Goal: Task Accomplishment & Management: Use online tool/utility

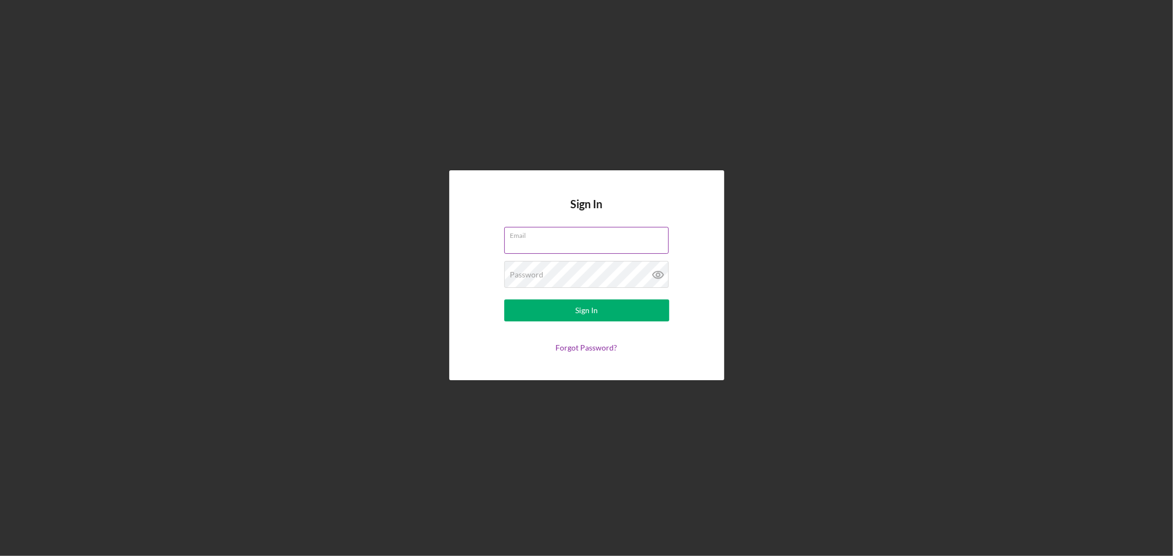
type input "[EMAIL_ADDRESS][DOMAIN_NAME]"
click at [598, 310] on button "Sign In" at bounding box center [586, 311] width 165 height 22
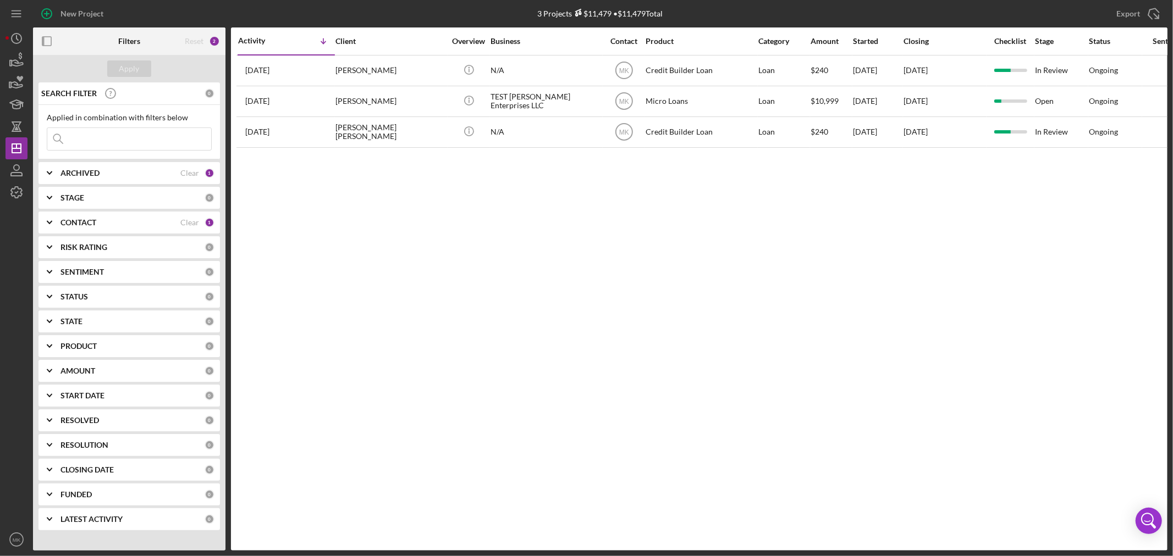
click at [83, 345] on b "PRODUCT" at bounding box center [78, 346] width 36 height 9
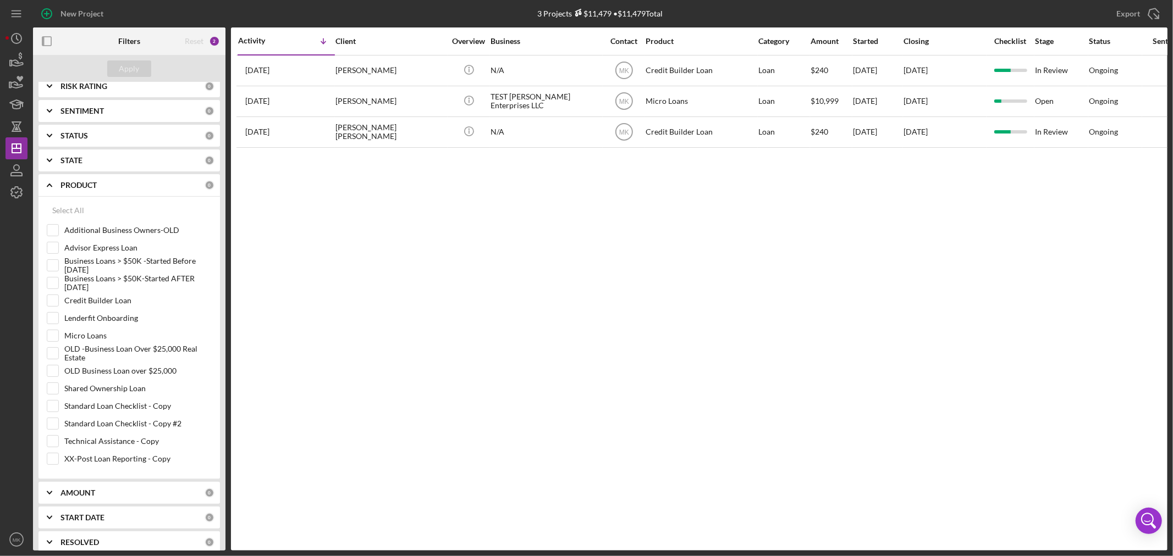
scroll to position [183, 0]
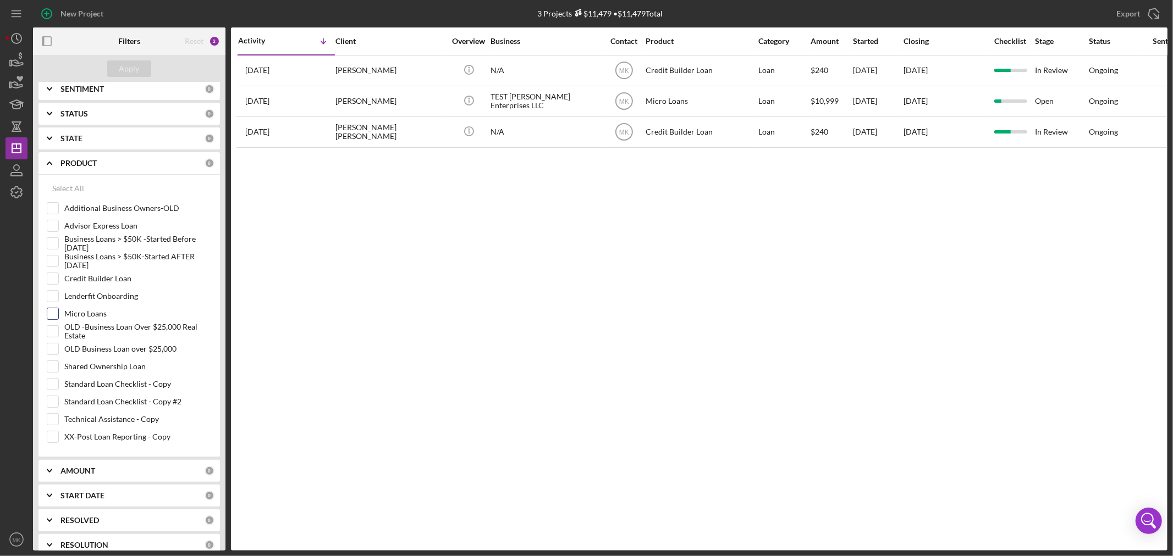
click at [51, 313] on input "Micro Loans" at bounding box center [52, 313] width 11 height 11
checkbox input "true"
click at [143, 65] on button "Apply" at bounding box center [129, 68] width 44 height 16
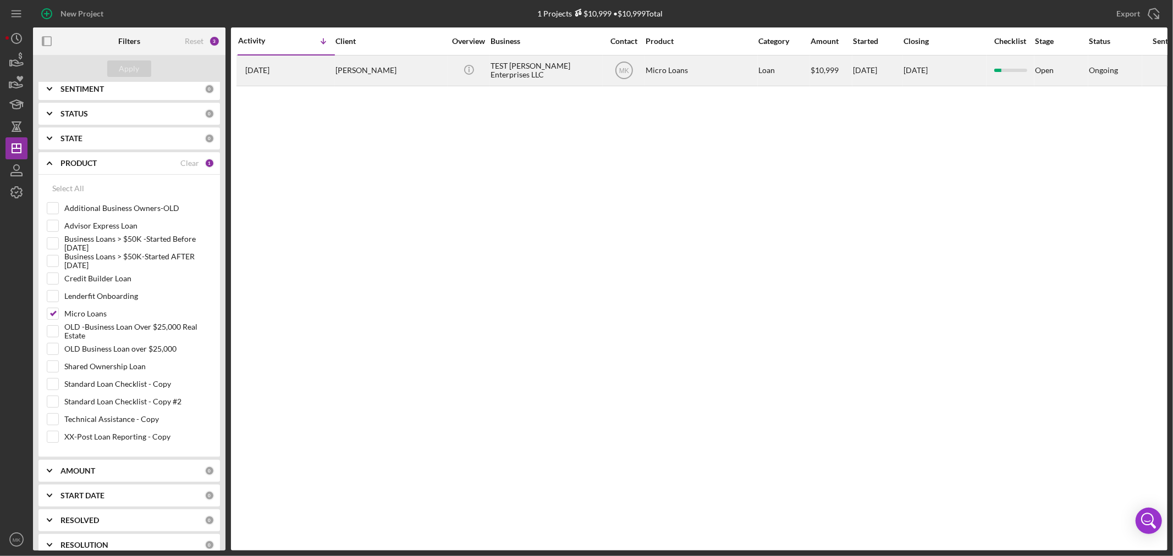
click at [372, 68] on div "[PERSON_NAME]" at bounding box center [390, 70] width 110 height 29
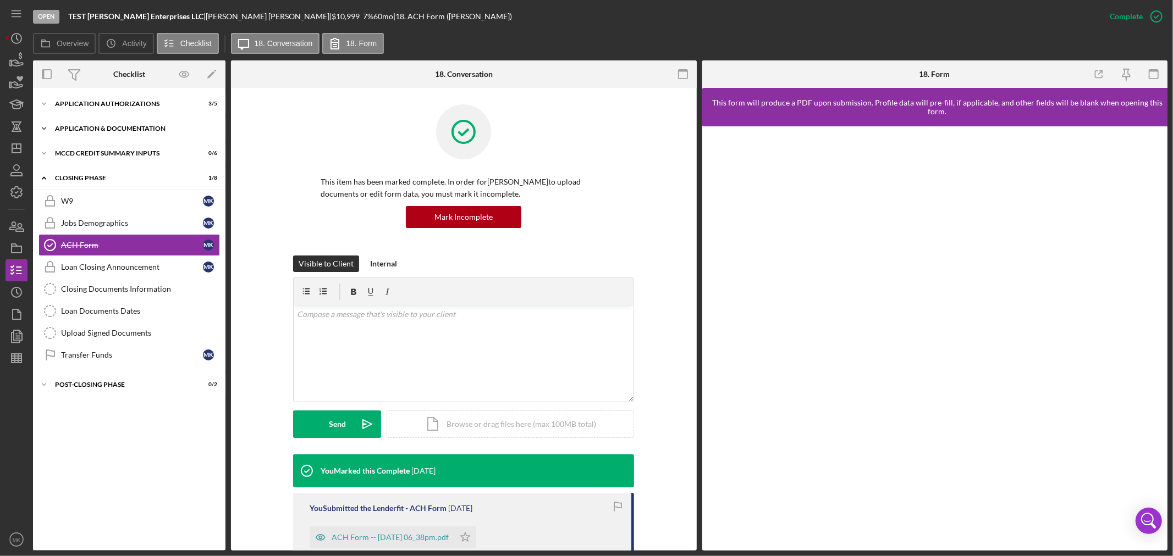
click at [44, 127] on icon "Icon/Expander" at bounding box center [44, 129] width 22 height 22
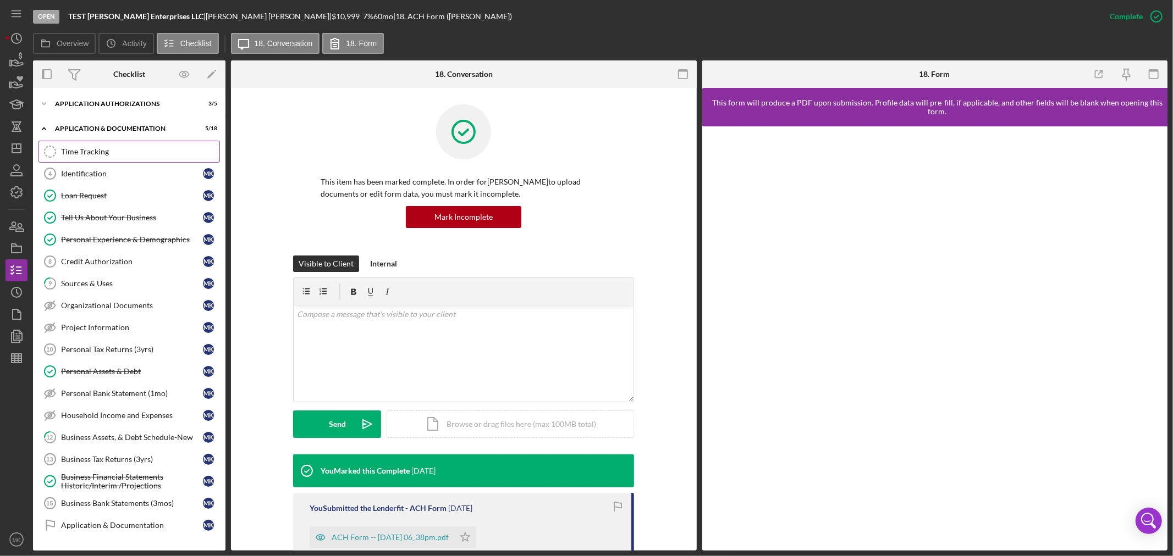
click at [89, 152] on div "Time Tracking" at bounding box center [140, 151] width 158 height 9
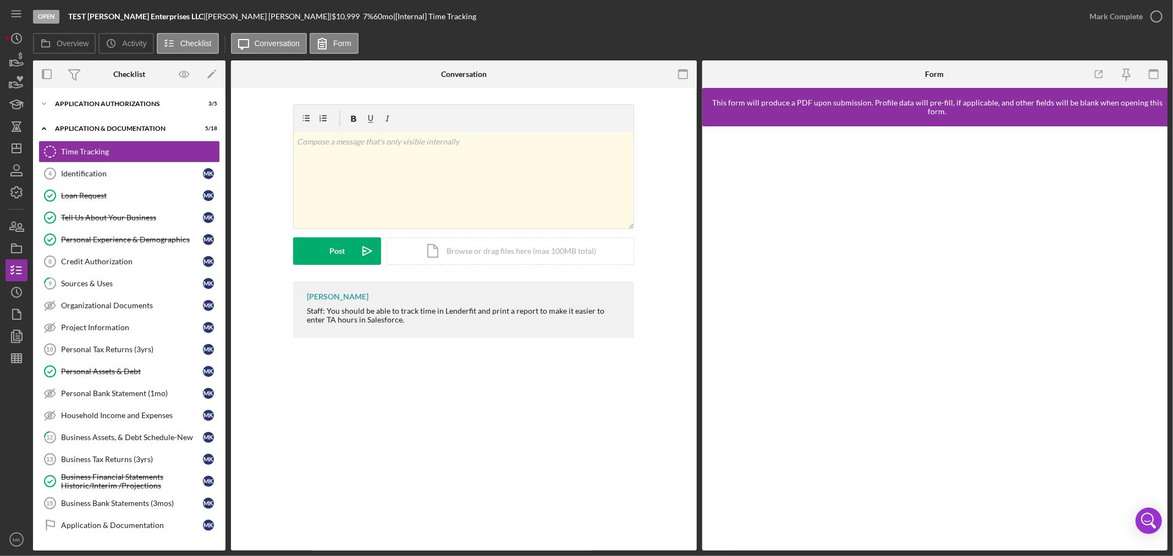
click at [440, 378] on div "Time Tracking Time Tracking v Color teal Color pink Remove color Add row above …" at bounding box center [464, 319] width 466 height 463
click at [90, 152] on div "Time Tracking" at bounding box center [140, 151] width 158 height 9
click at [327, 43] on icon at bounding box center [321, 43] width 27 height 27
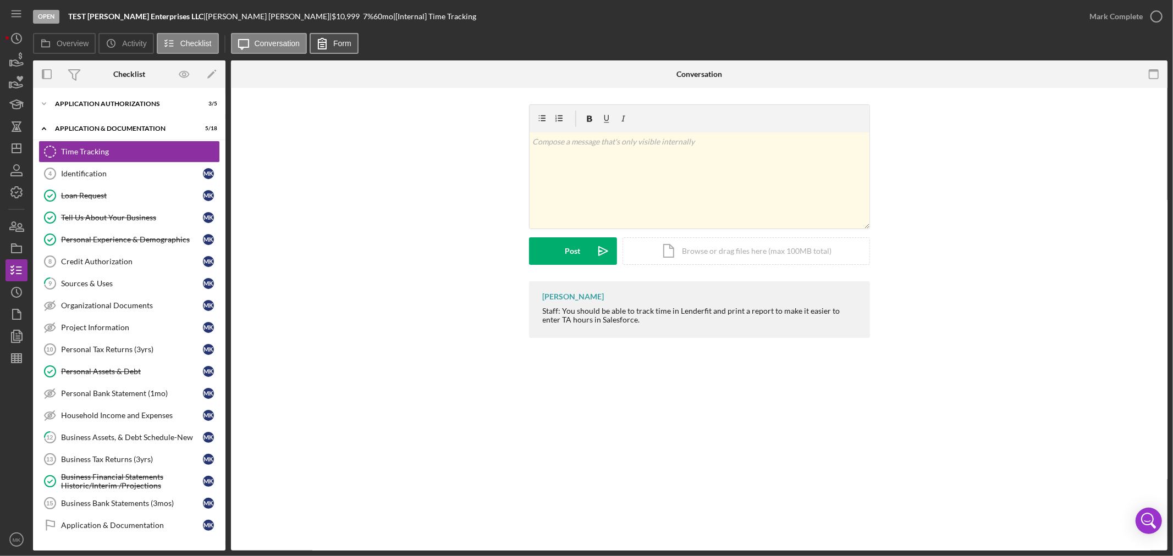
click at [327, 43] on icon at bounding box center [321, 43] width 27 height 27
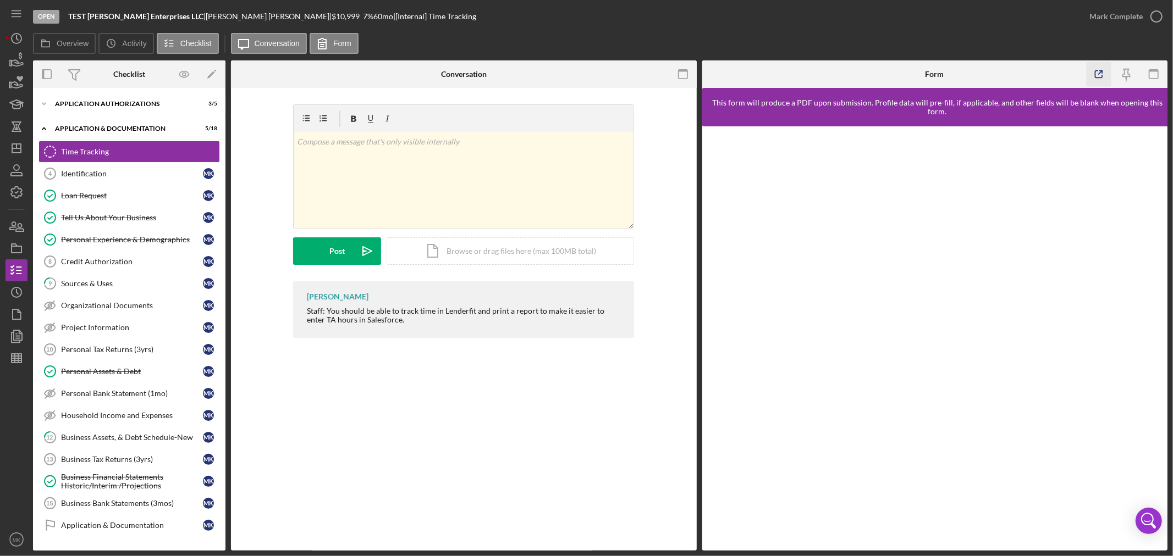
click at [1101, 73] on line "button" at bounding box center [1100, 72] width 3 height 3
click at [866, 125] on div "This form will produce a PDF upon submission. Profile data will pre-fill, if ap…" at bounding box center [937, 107] width 471 height 38
click at [133, 153] on div "Time Tracking" at bounding box center [140, 151] width 158 height 9
click at [149, 195] on div "Loan Request" at bounding box center [132, 195] width 142 height 9
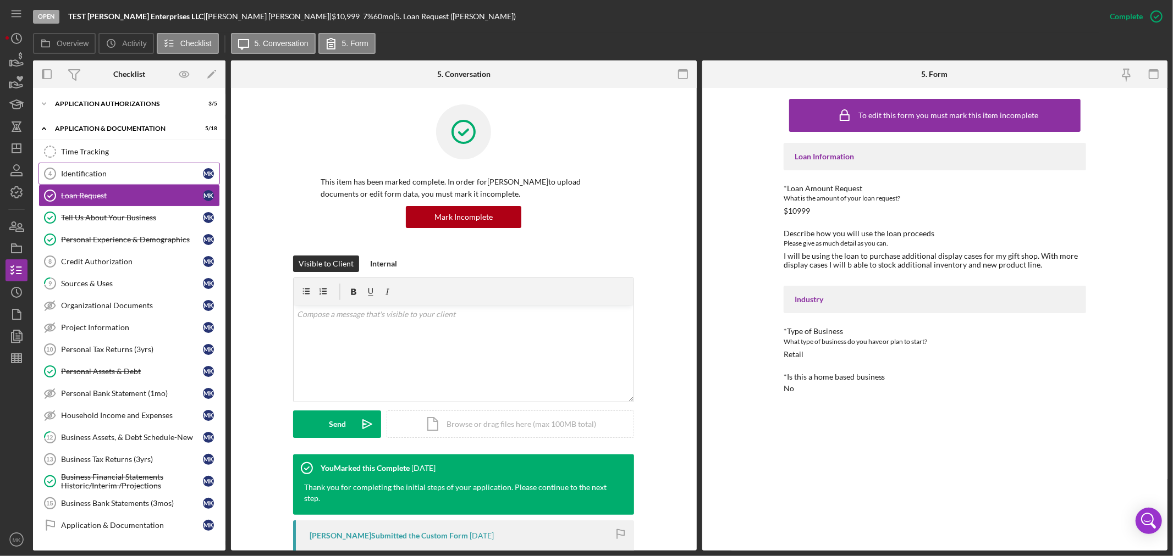
click at [133, 170] on div "Identification" at bounding box center [132, 173] width 142 height 9
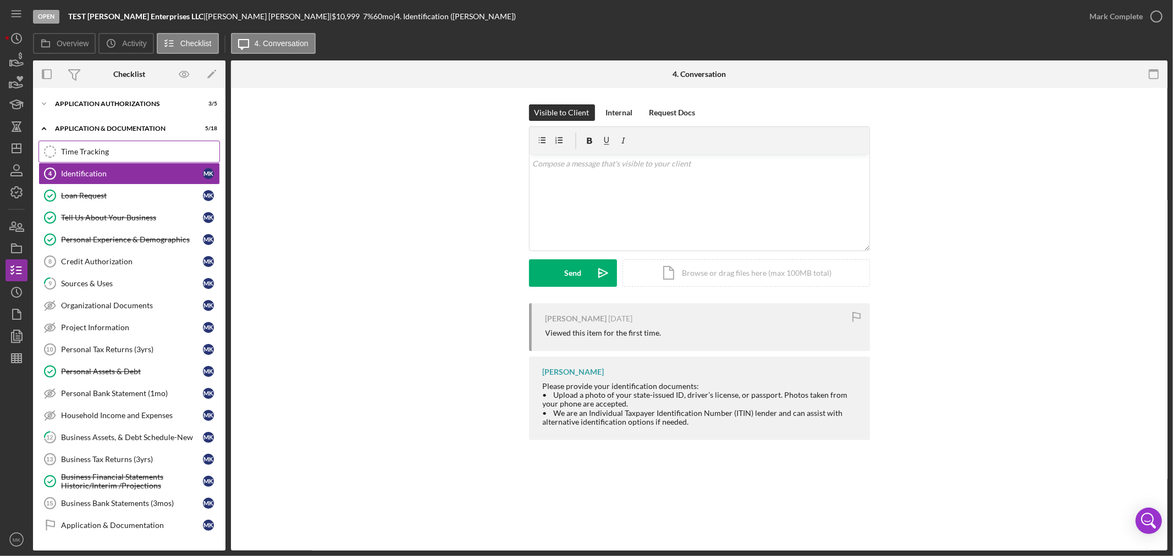
click at [157, 150] on div "Time Tracking" at bounding box center [140, 151] width 158 height 9
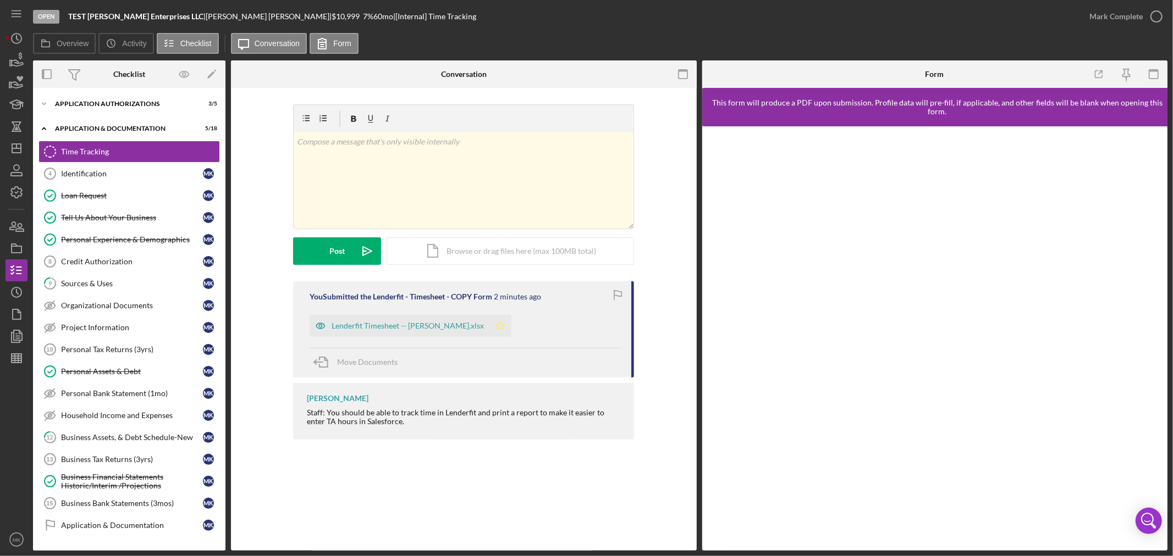
click at [490, 325] on icon "Icon/Star" at bounding box center [500, 326] width 22 height 22
click at [15, 314] on icon "button" at bounding box center [16, 314] width 27 height 27
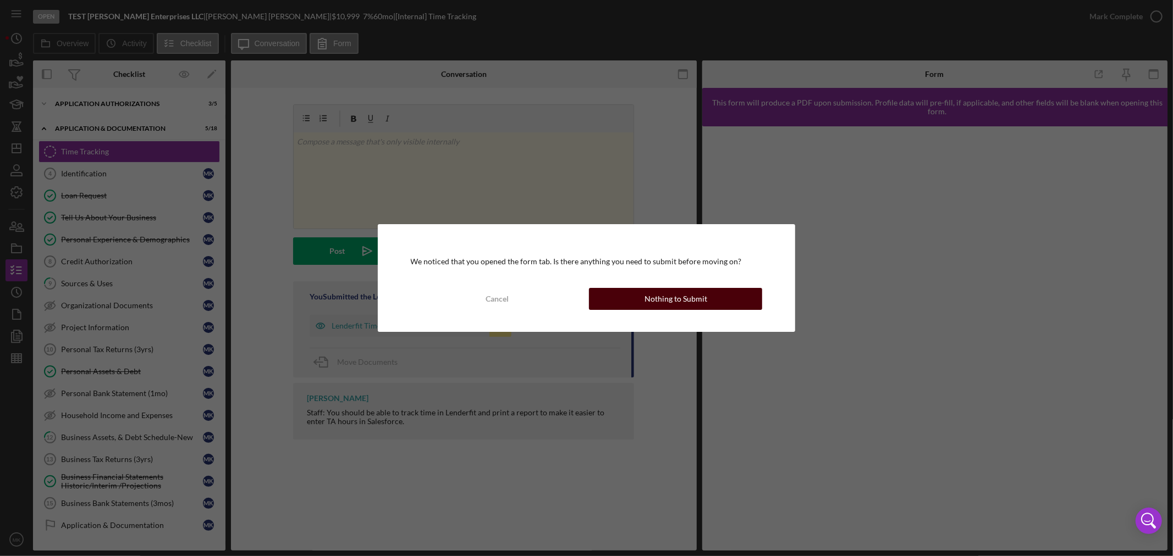
click at [664, 301] on div "Nothing to Submit" at bounding box center [675, 299] width 63 height 22
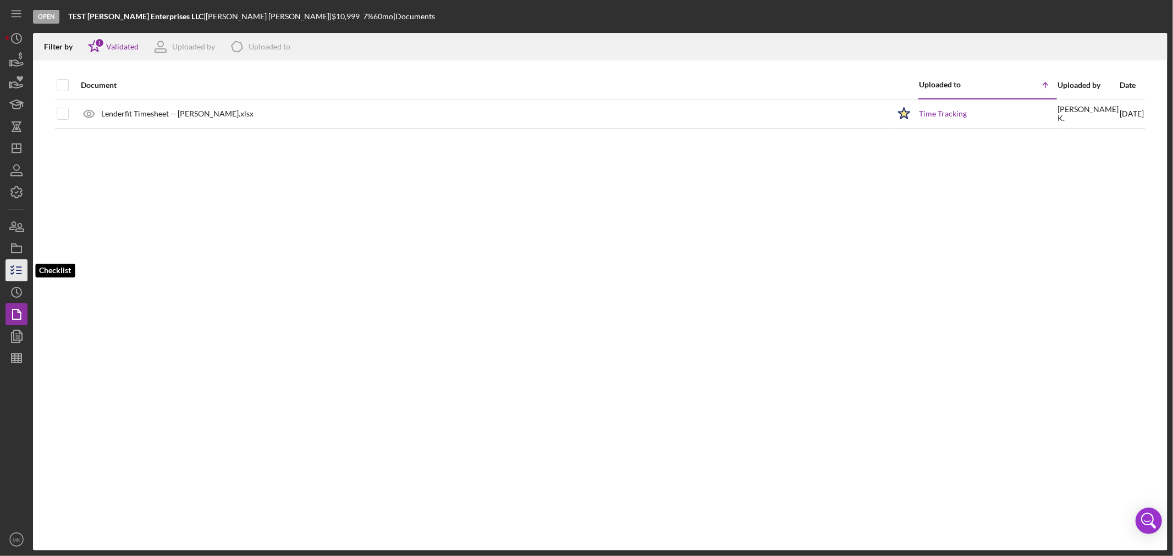
click at [13, 270] on polyline "button" at bounding box center [12, 270] width 3 height 2
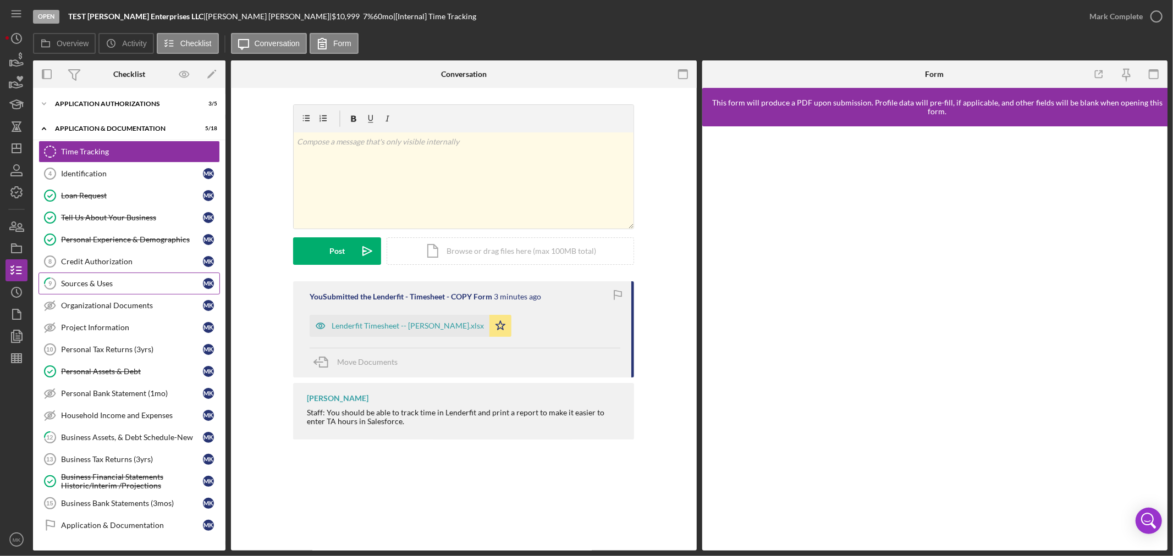
click at [157, 282] on div "Sources & Uses" at bounding box center [132, 283] width 142 height 9
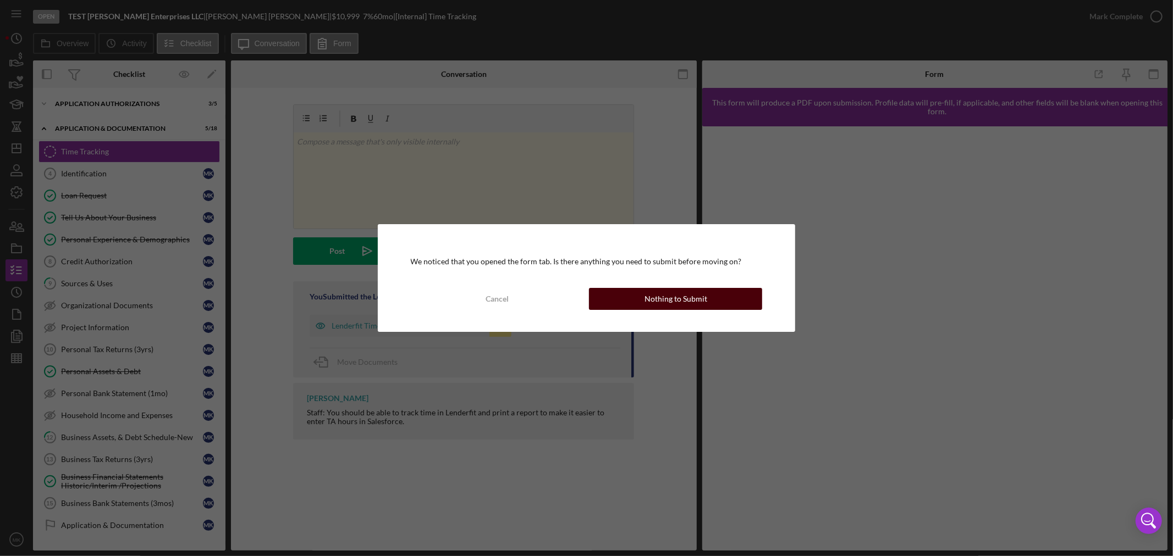
click at [709, 299] on button "Nothing to Submit" at bounding box center [675, 299] width 173 height 22
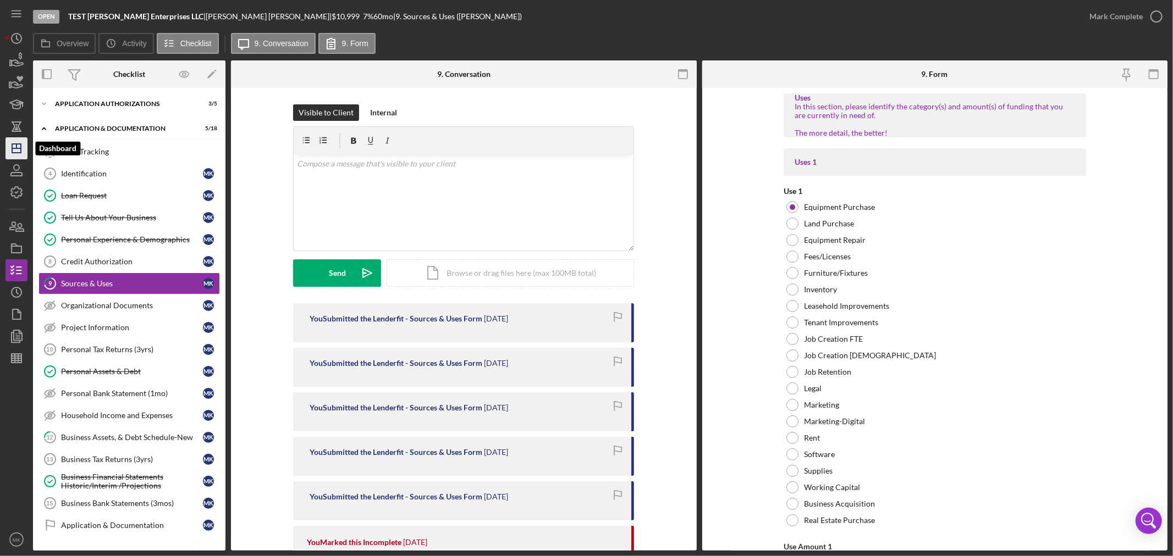
click at [18, 151] on icon "Icon/Dashboard" at bounding box center [16, 148] width 27 height 27
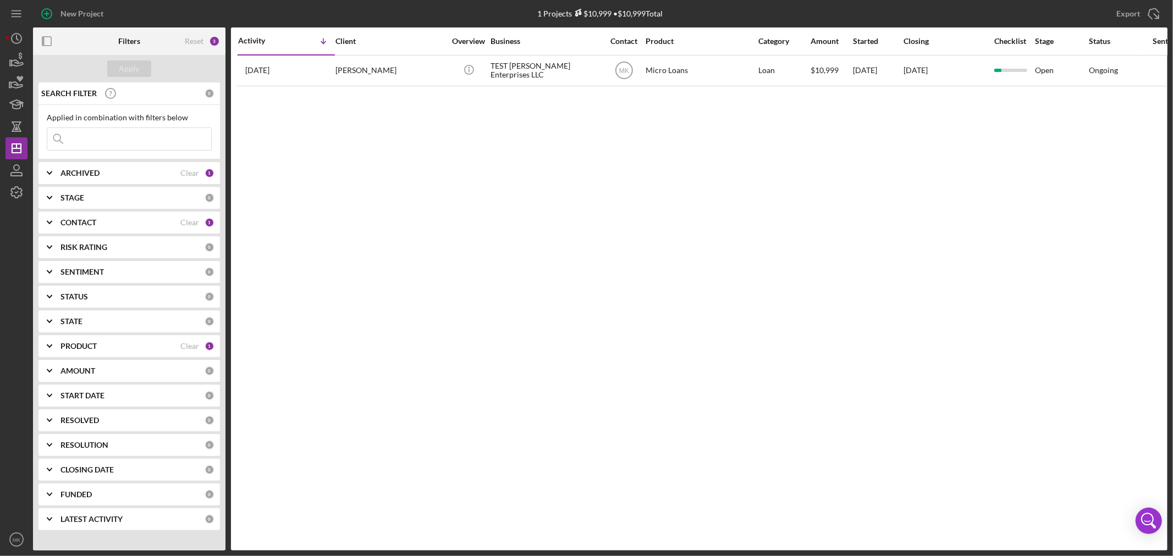
click at [123, 223] on div "CONTACT" at bounding box center [120, 222] width 120 height 9
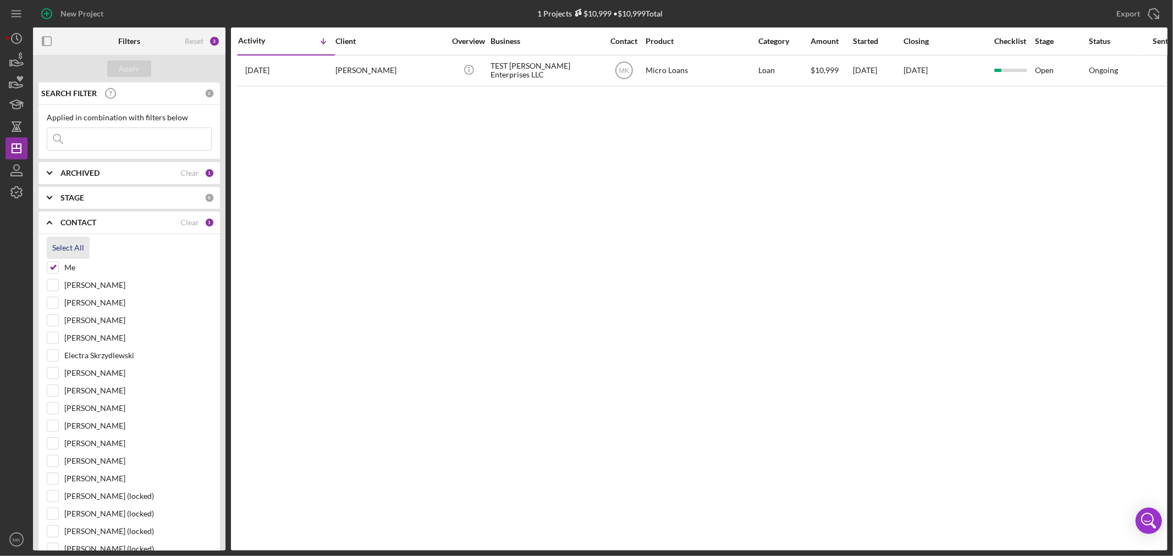
click at [67, 245] on div "Select All" at bounding box center [68, 248] width 32 height 22
checkbox input "true"
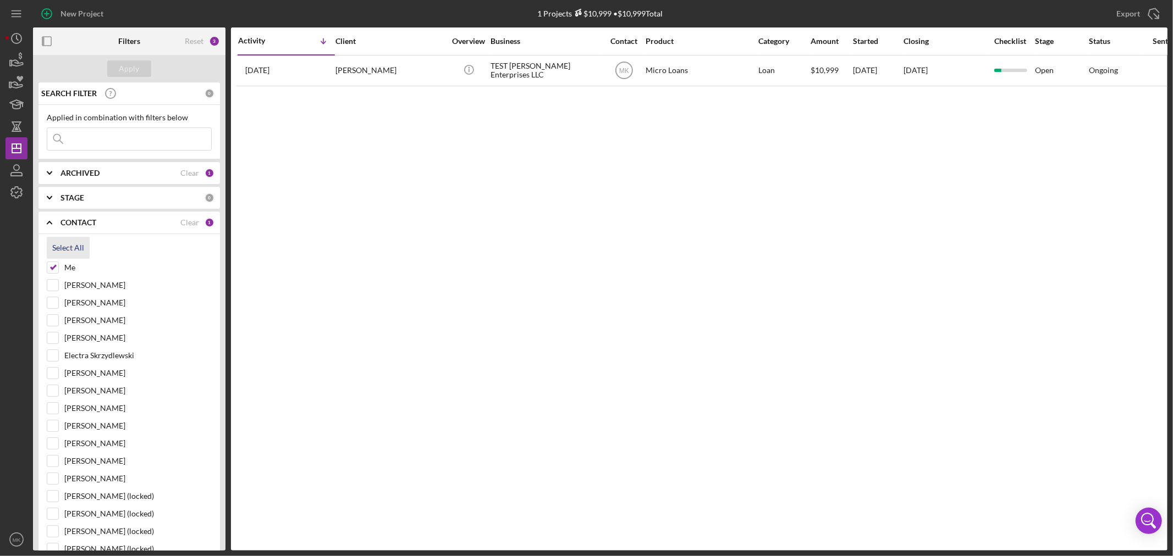
checkbox input "true"
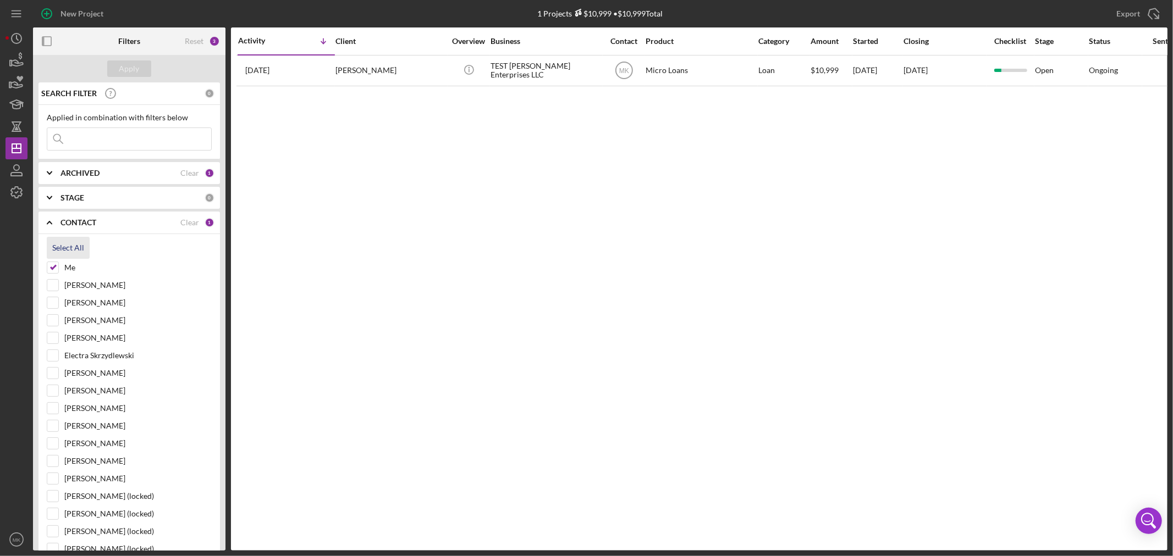
checkbox input "true"
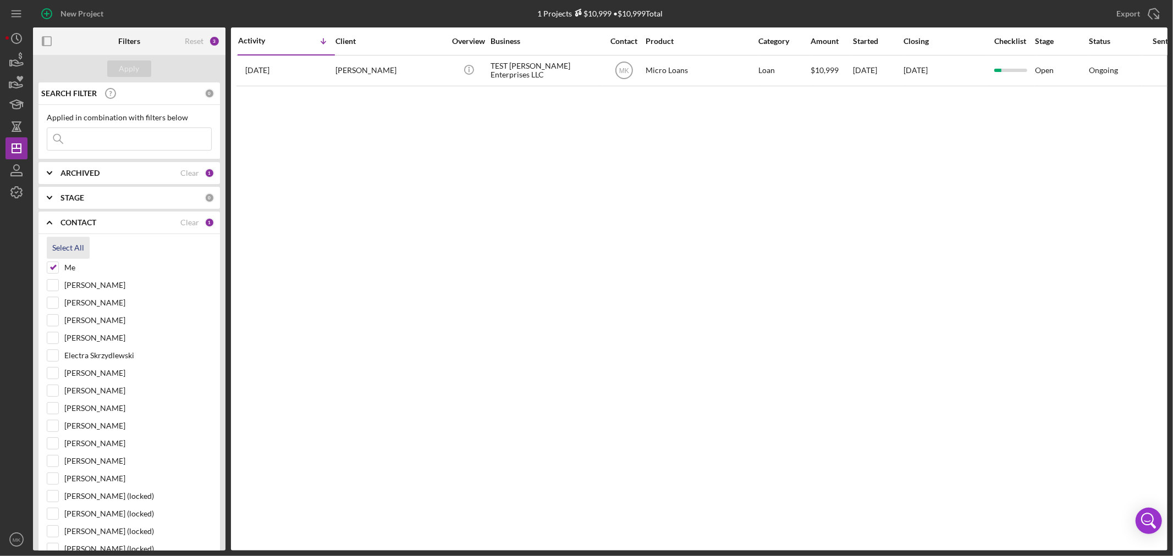
checkbox input "true"
click at [135, 69] on div "Apply" at bounding box center [129, 68] width 20 height 16
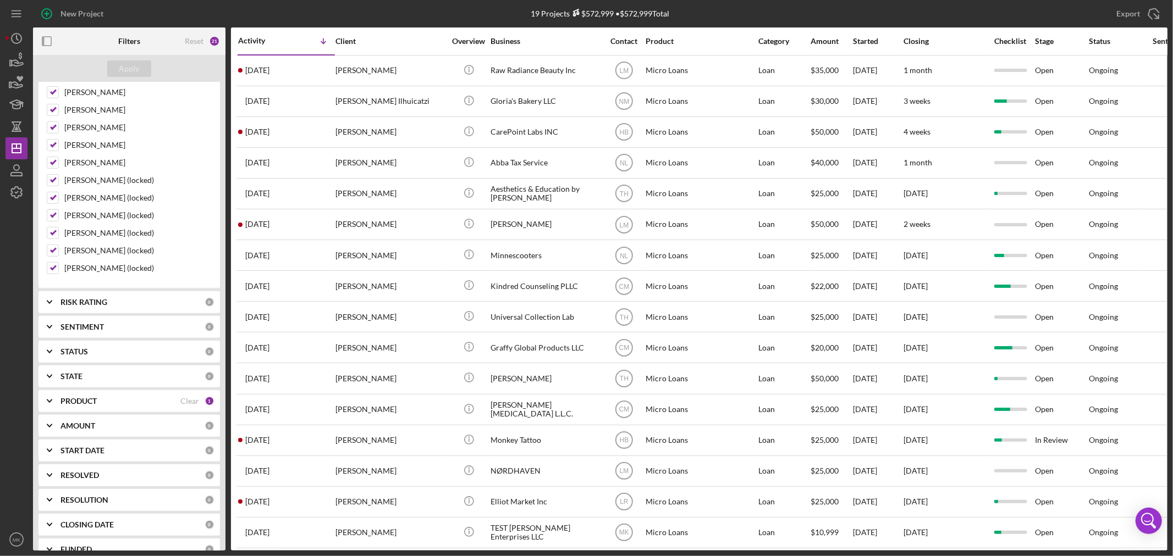
scroll to position [361, 0]
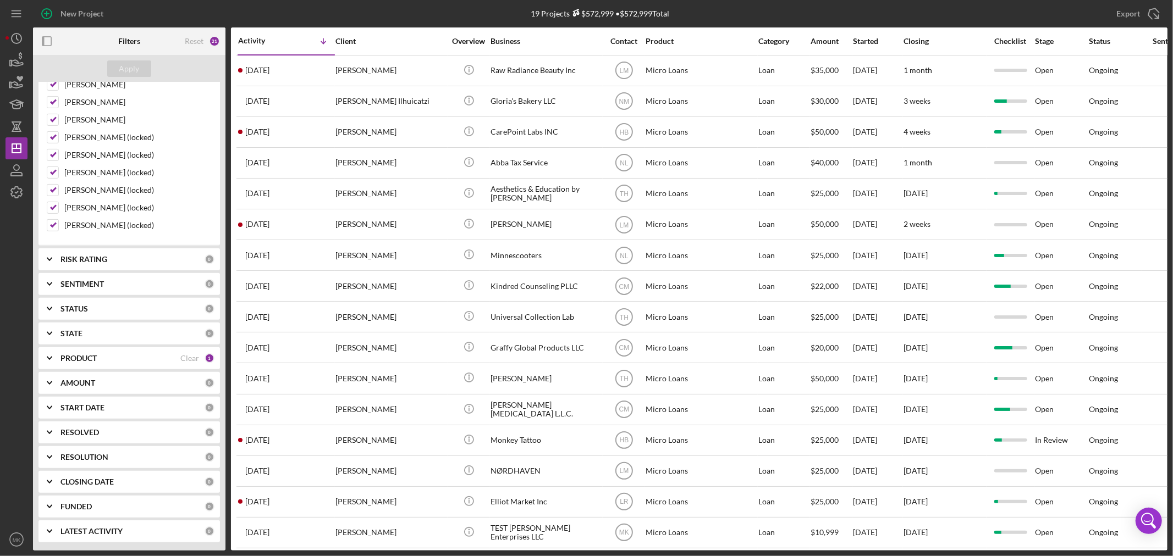
click at [438, 18] on div "19 Projects $572,999 • $572,999 Total" at bounding box center [600, 13] width 378 height 27
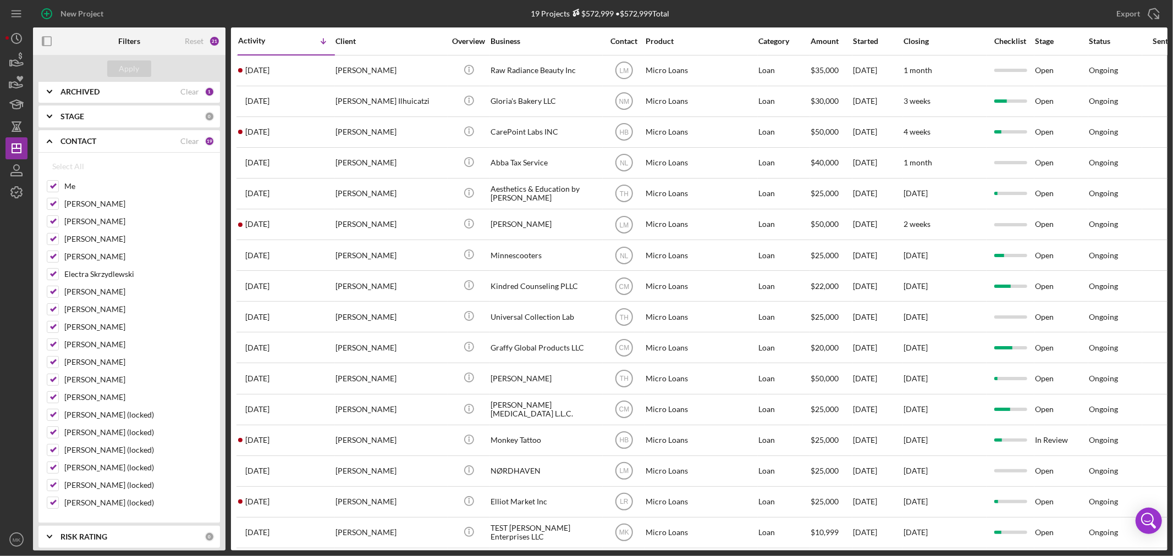
scroll to position [0, 0]
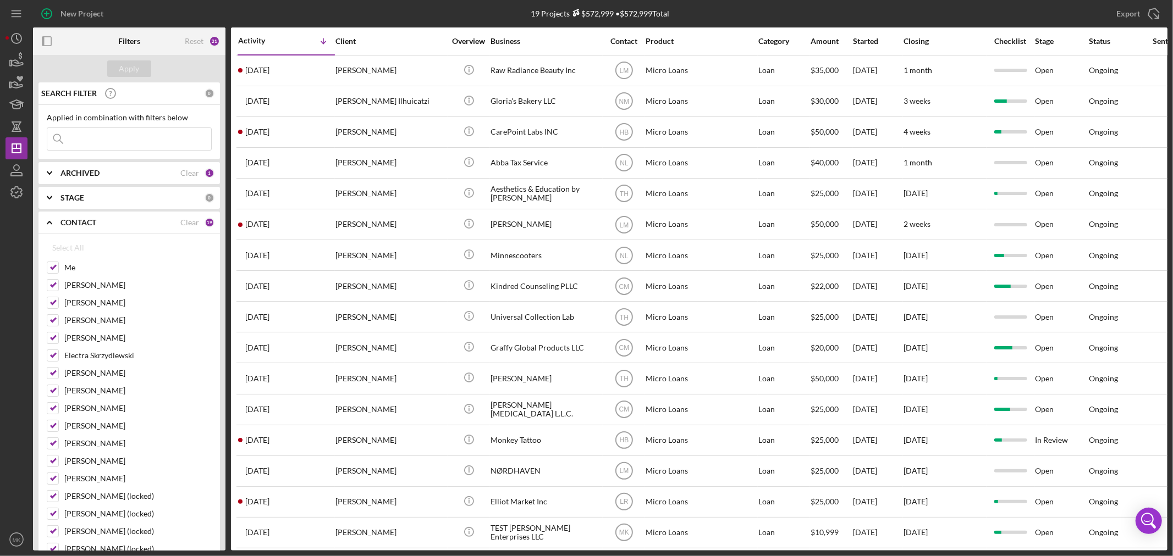
click at [48, 223] on polyline at bounding box center [49, 223] width 4 height 2
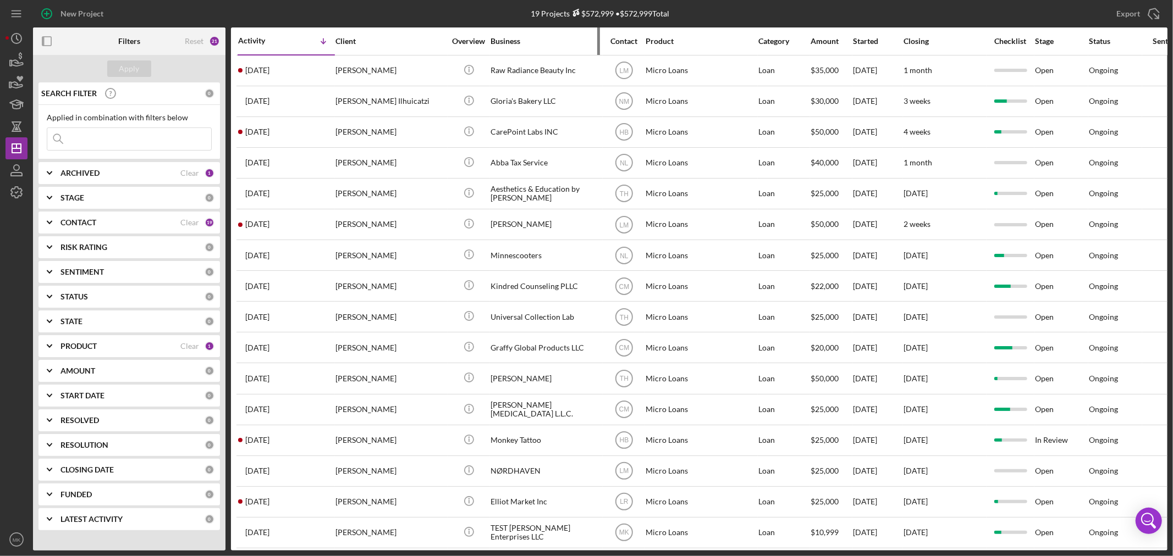
click at [514, 37] on div "Business" at bounding box center [546, 41] width 110 height 9
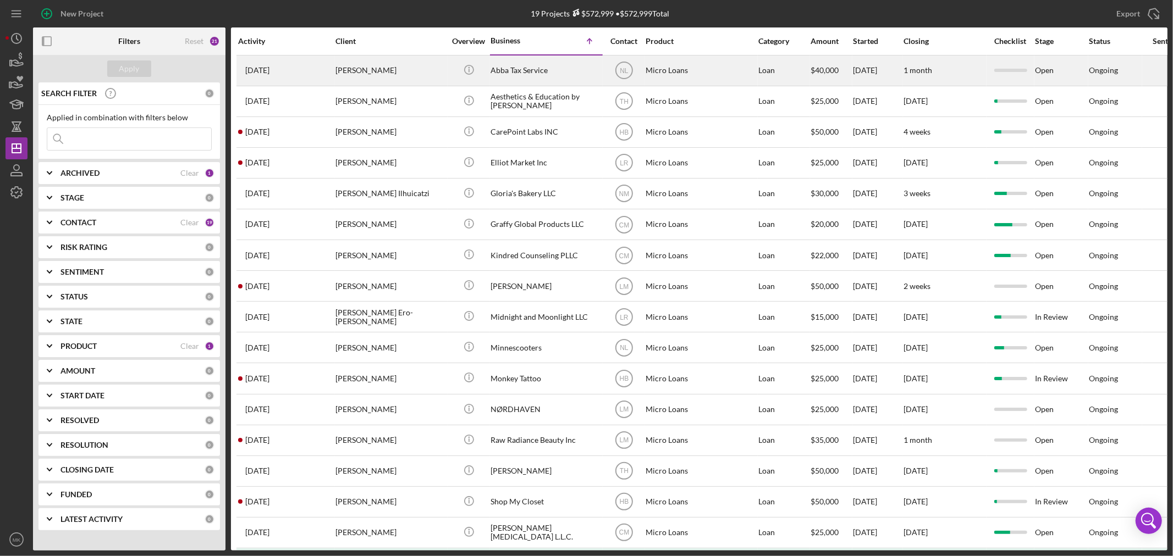
click at [515, 69] on div "Abba Tax Service" at bounding box center [546, 70] width 110 height 29
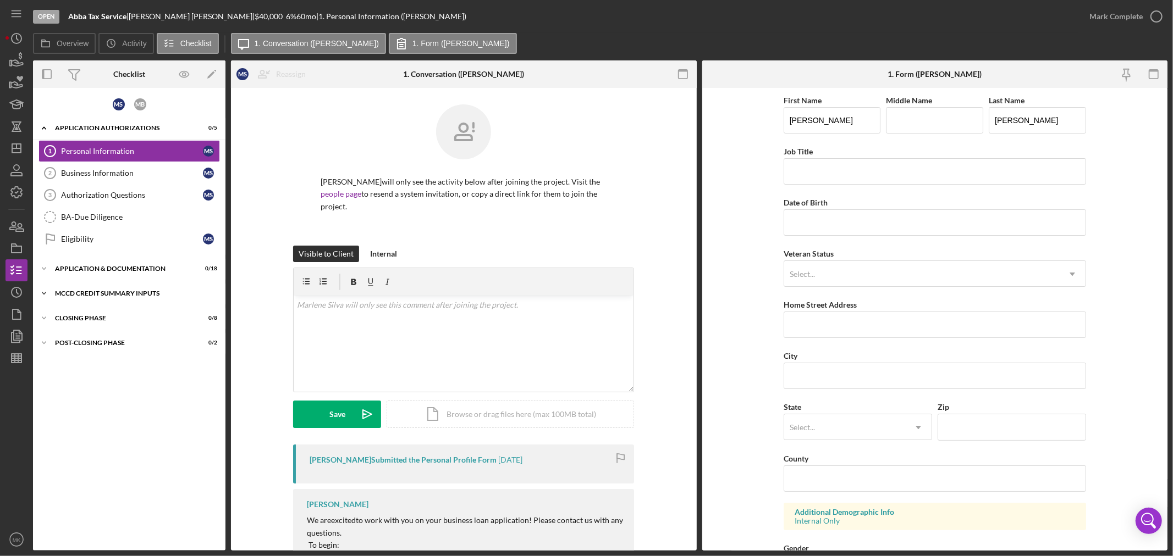
click at [45, 290] on icon "Icon/Expander" at bounding box center [44, 294] width 22 height 22
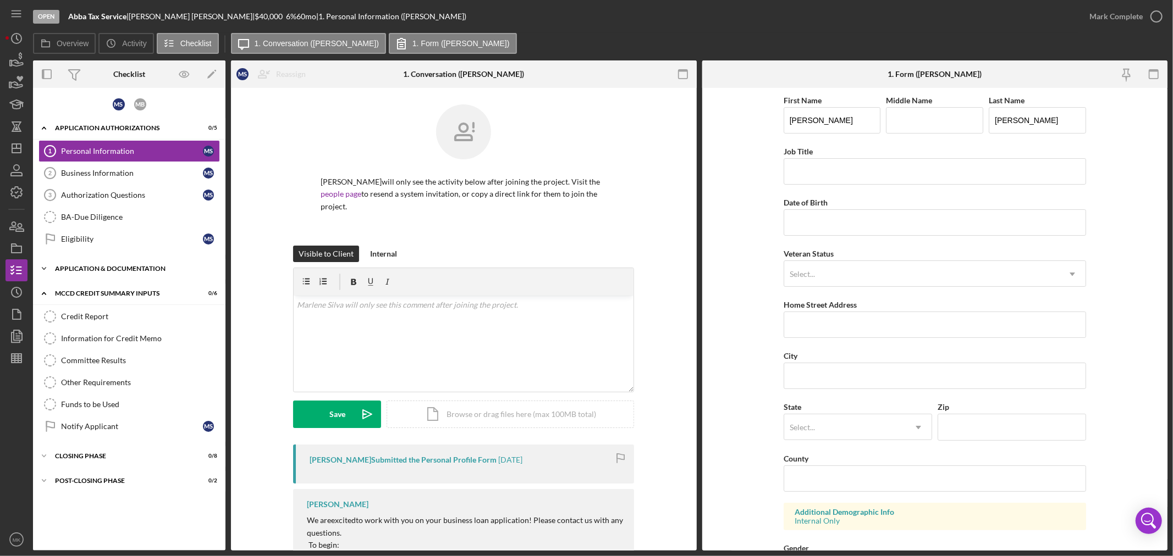
click at [42, 268] on polyline at bounding box center [43, 269] width 3 height 2
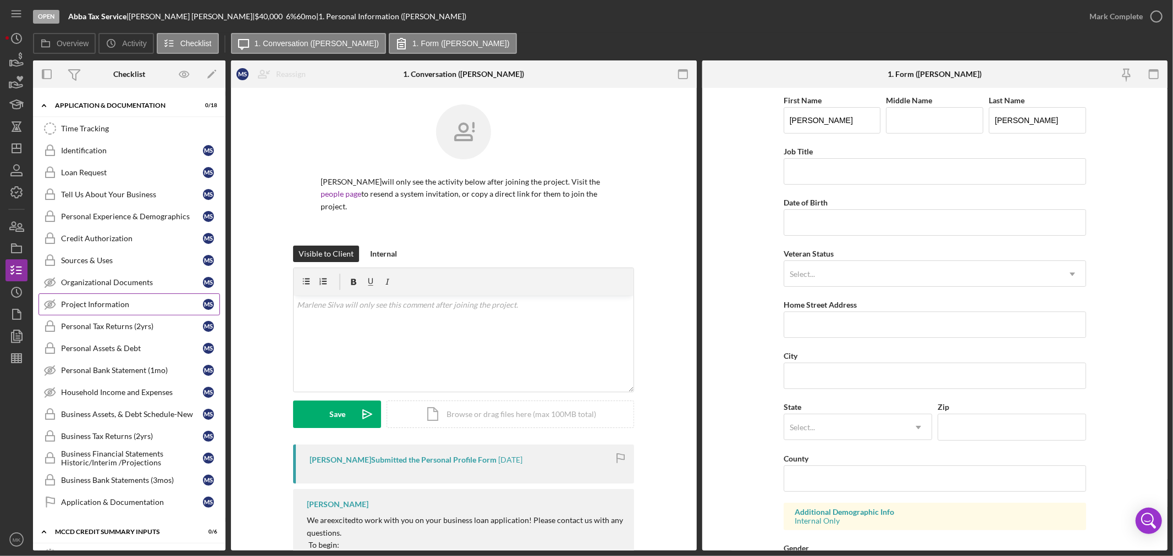
scroll to position [183, 0]
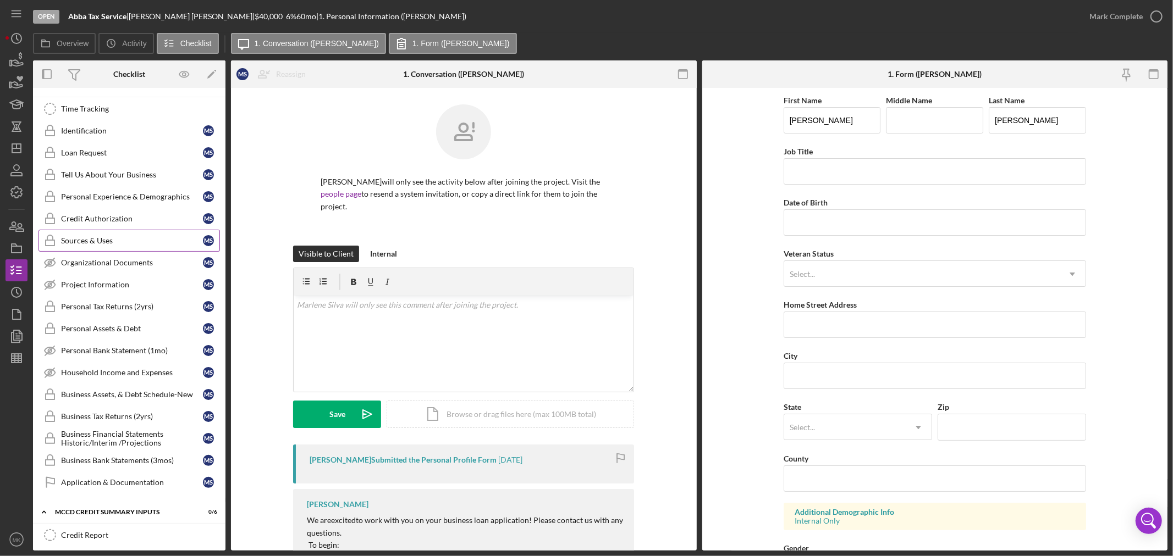
click at [129, 244] on div "Sources & Uses" at bounding box center [132, 240] width 142 height 9
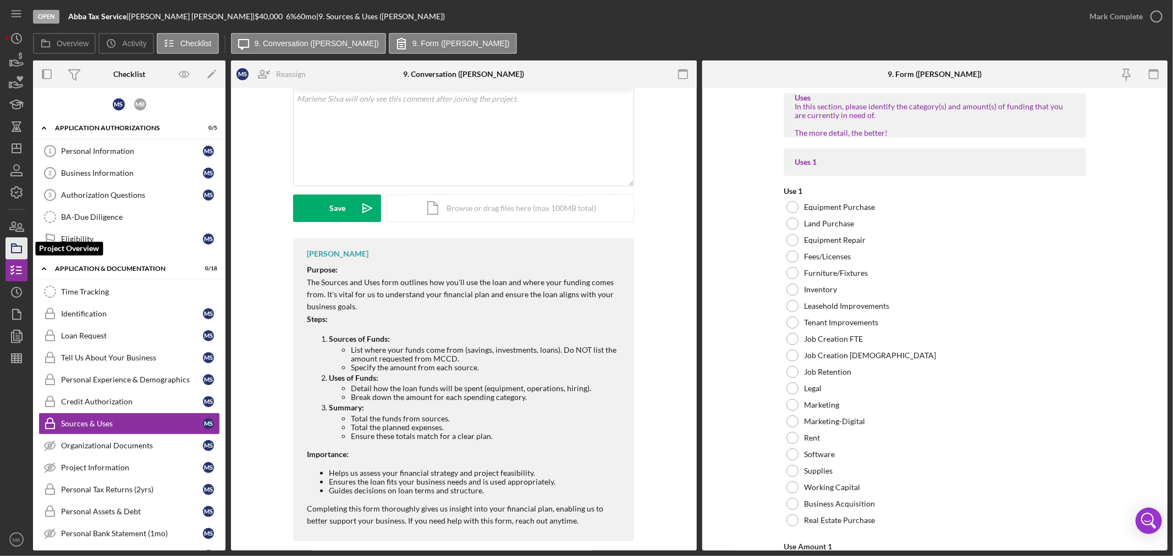
click at [17, 245] on polygon "button" at bounding box center [14, 245] width 5 height 2
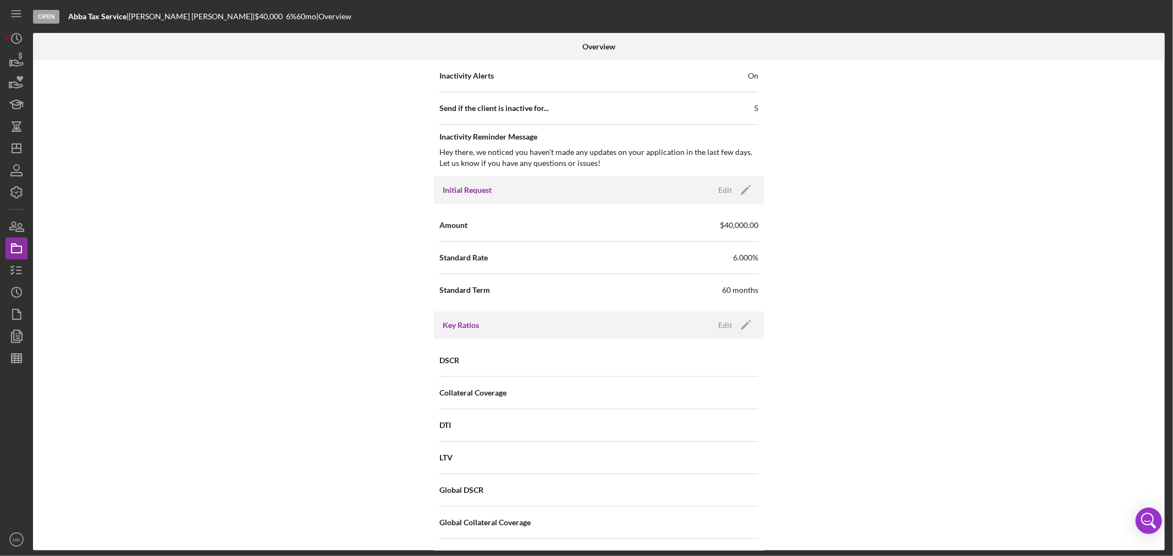
scroll to position [550, 0]
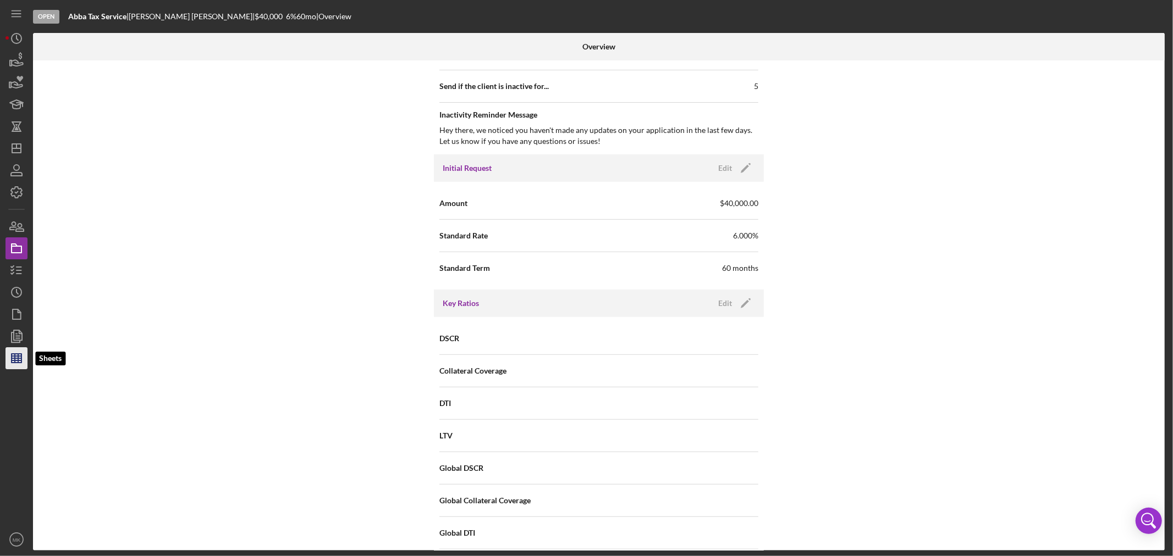
click at [13, 359] on line "button" at bounding box center [17, 359] width 10 height 0
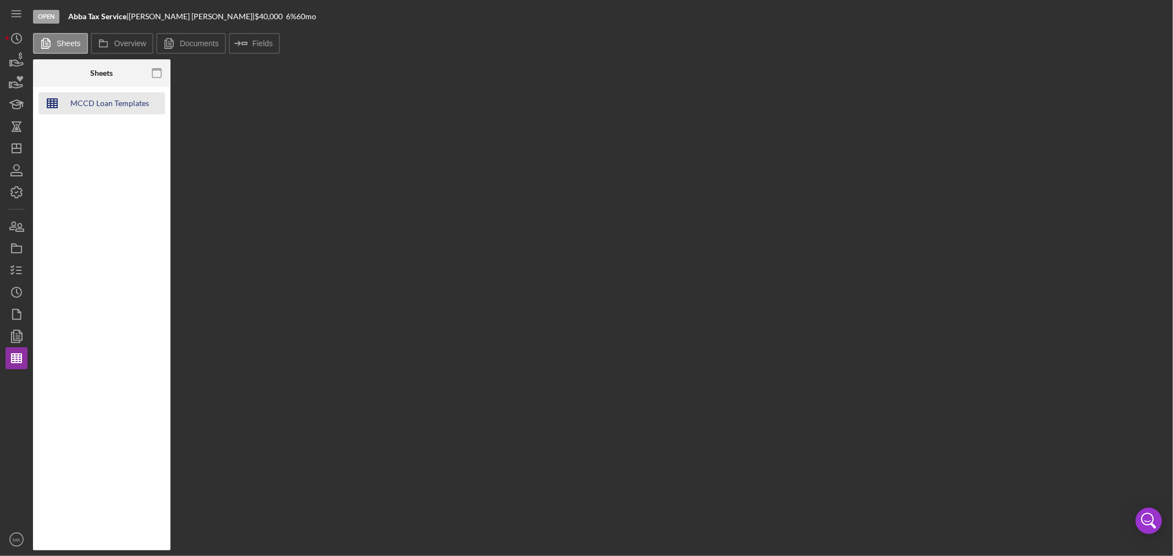
click at [133, 102] on div "MCCD Loan Templates 2024" at bounding box center [110, 103] width 88 height 22
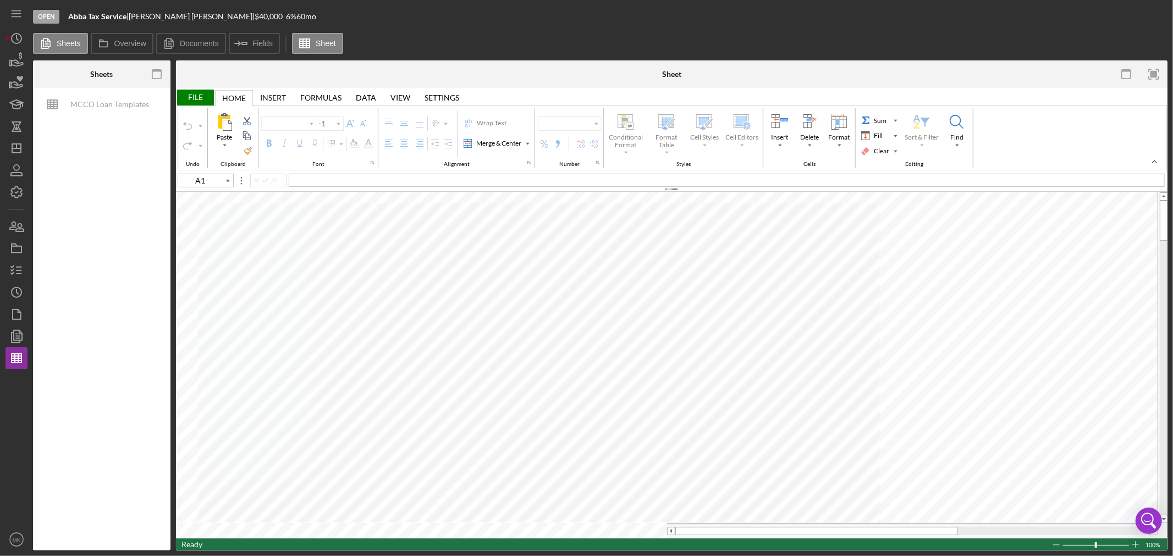
type input "Calibri"
type input "11"
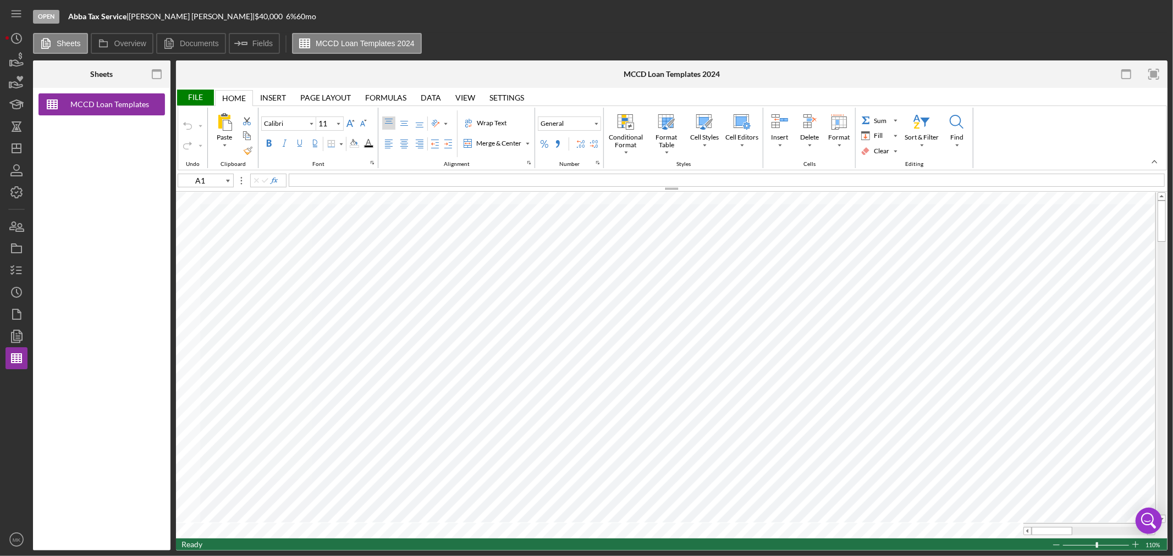
type input "A4"
type input "10"
type input "B38"
type input "11"
type input "B19"
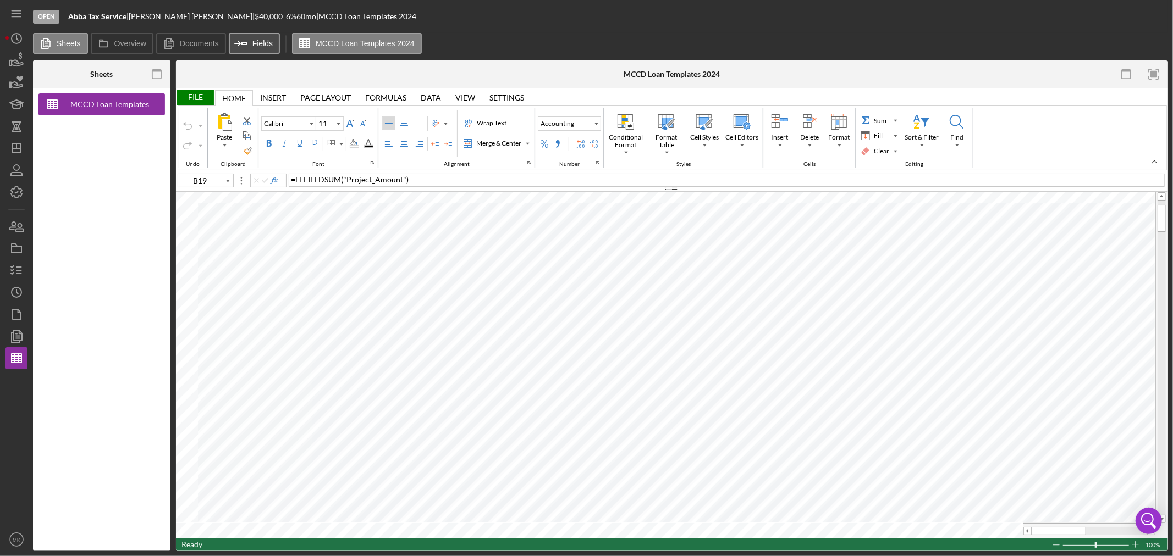
click at [254, 41] on label "Fields" at bounding box center [262, 43] width 20 height 9
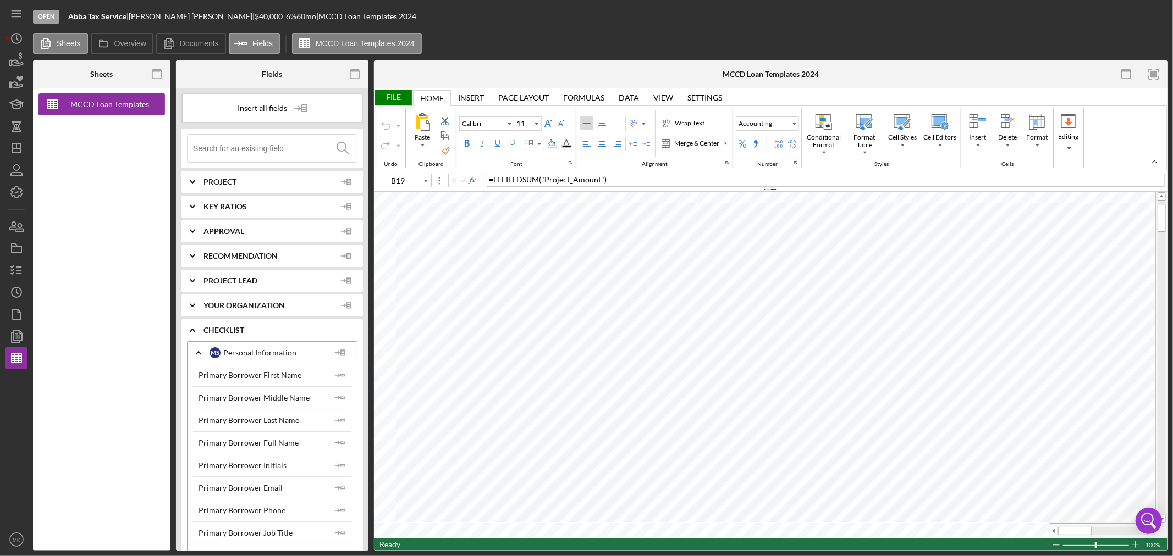
click at [194, 177] on icon "Icon/Expander" at bounding box center [192, 181] width 27 height 27
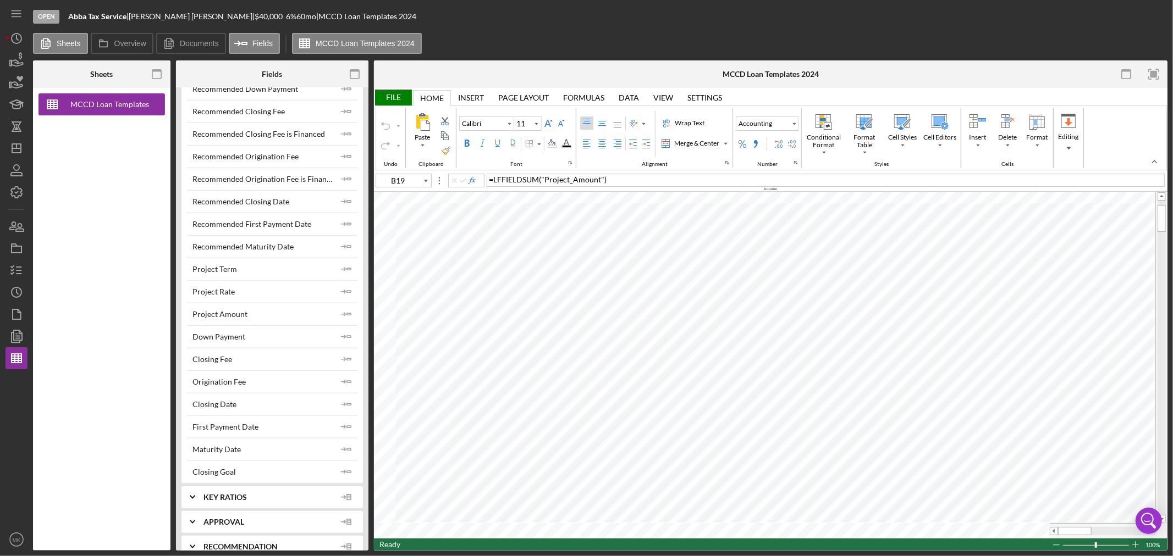
scroll to position [855, 0]
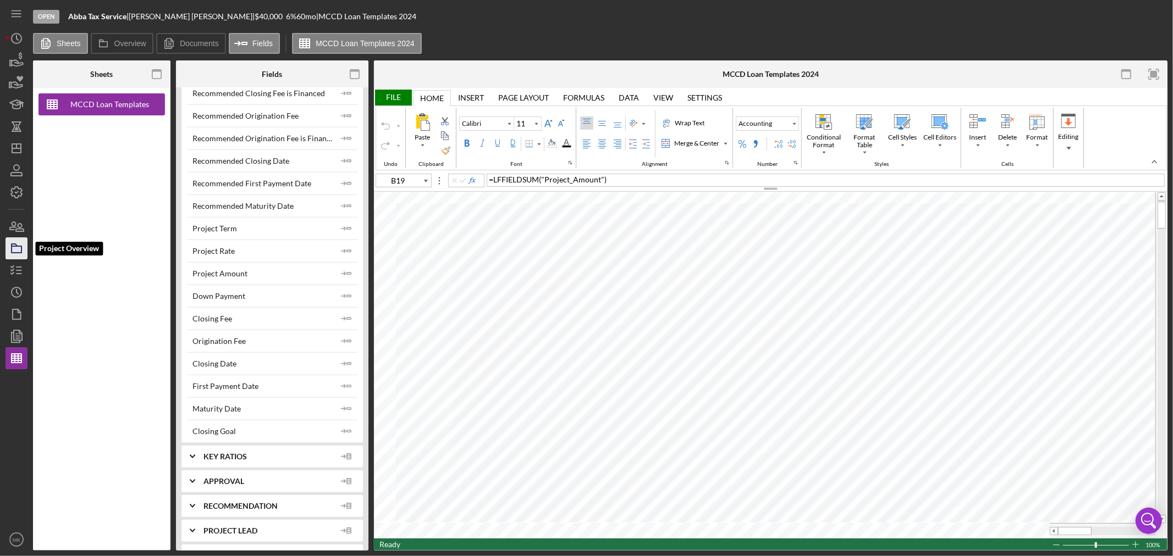
click at [17, 247] on icon "button" at bounding box center [16, 248] width 27 height 27
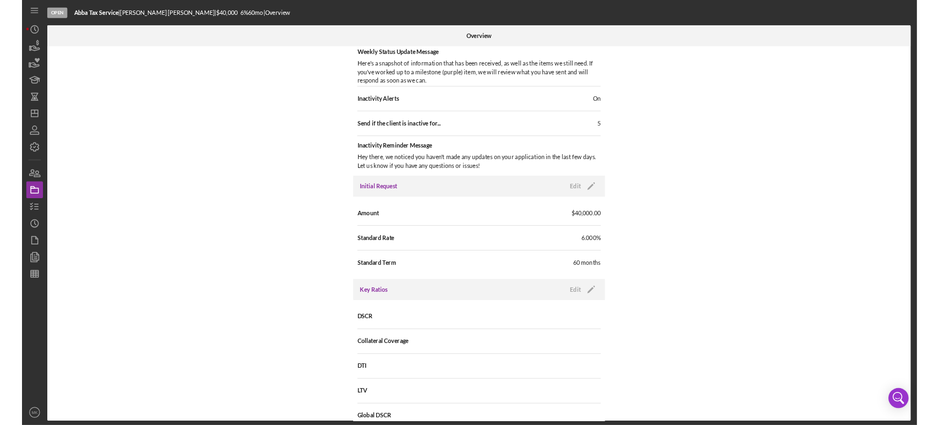
scroll to position [488, 0]
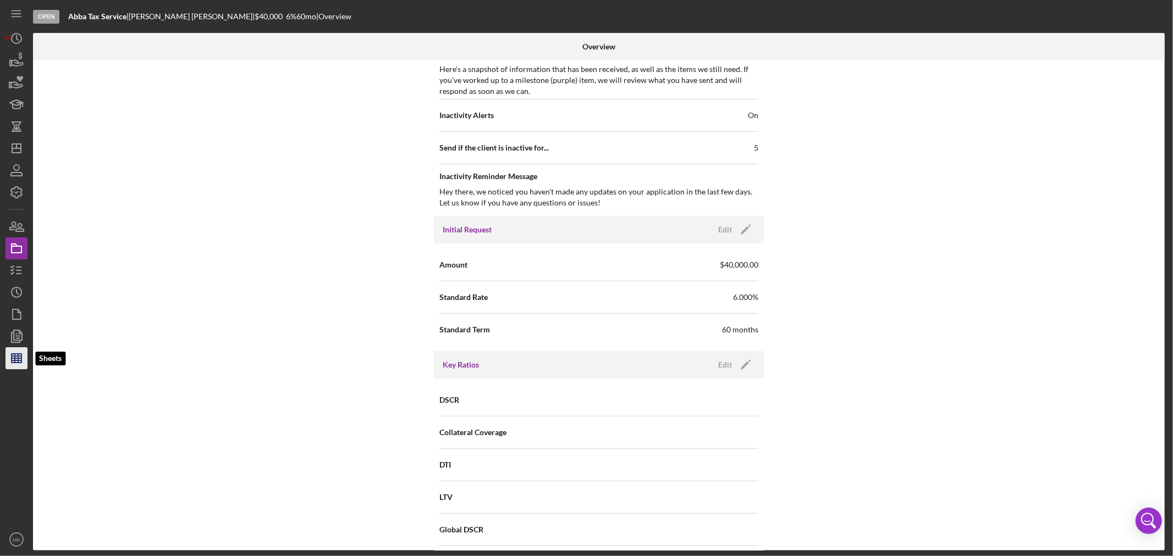
click at [19, 361] on line "button" at bounding box center [17, 361] width 10 height 0
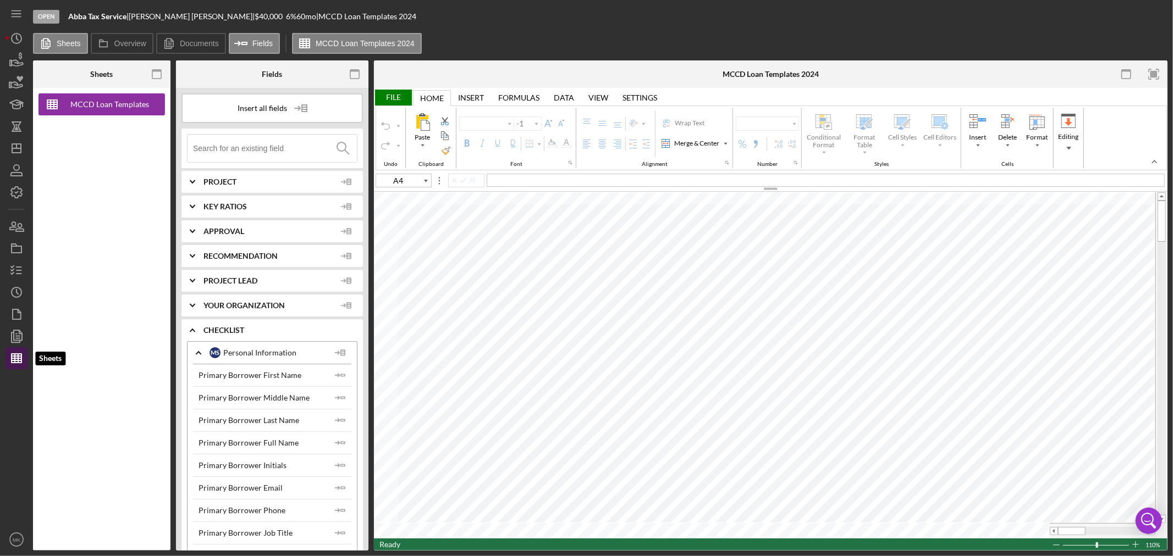
type input "Calibri"
type input "10"
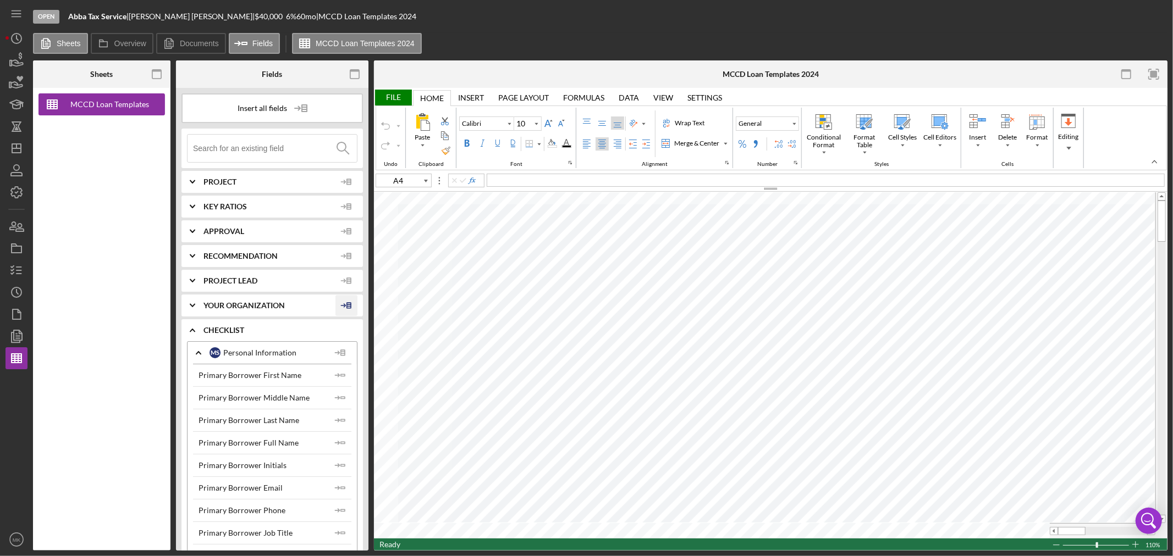
type input "B38"
type input "11"
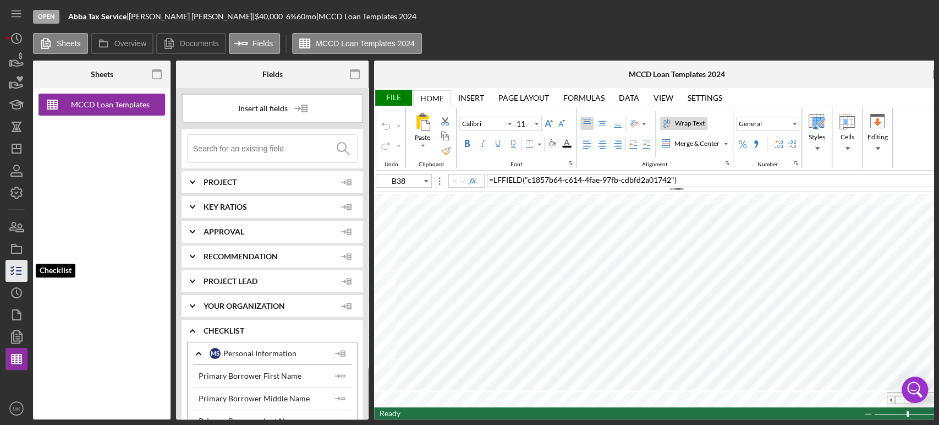
click at [20, 271] on icon "button" at bounding box center [16, 270] width 27 height 27
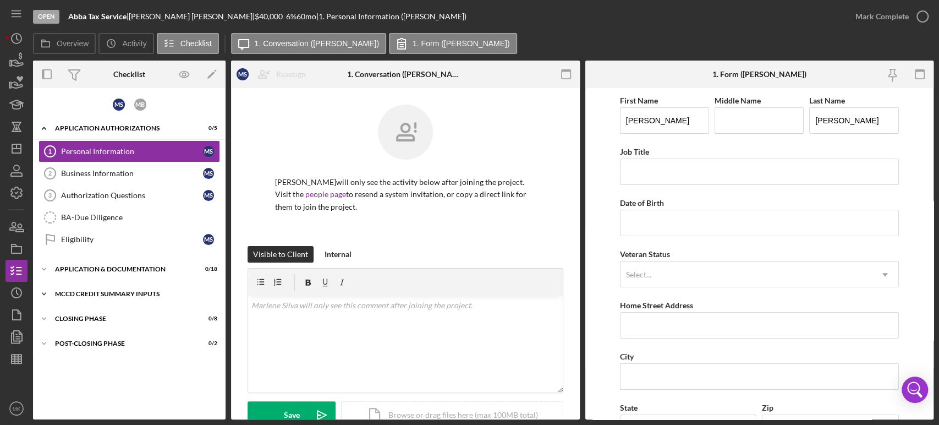
click at [91, 290] on div "MCCD Credit Summary Inputs" at bounding box center [133, 293] width 157 height 7
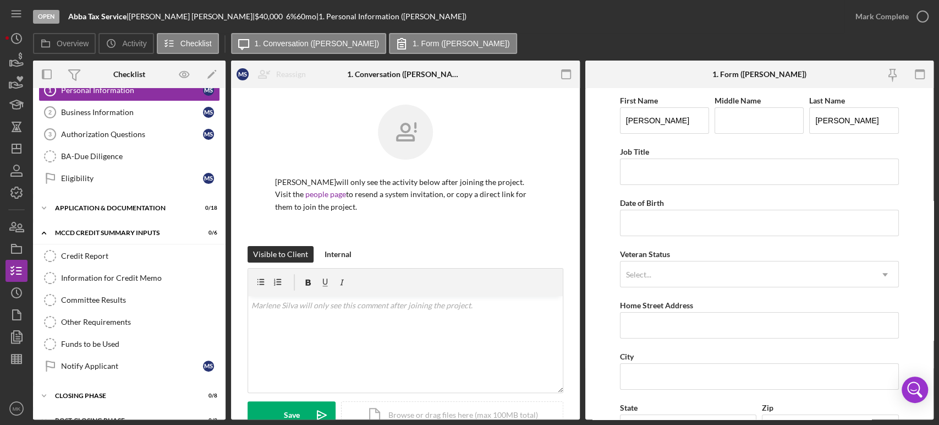
scroll to position [77, 0]
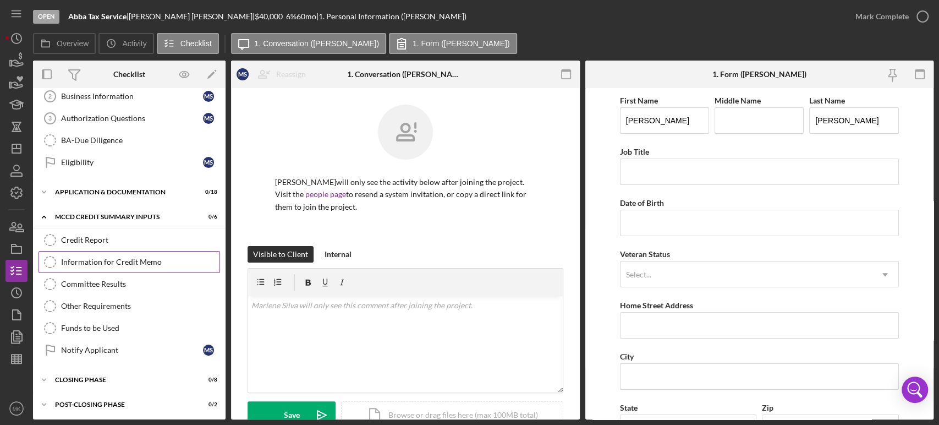
click at [134, 260] on div "Information for Credit Memo" at bounding box center [140, 261] width 158 height 9
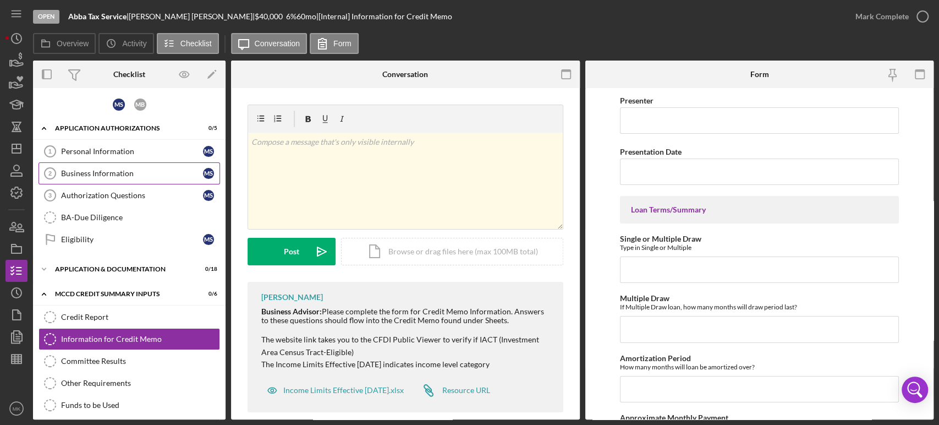
click at [100, 173] on div "Business Information" at bounding box center [132, 173] width 142 height 9
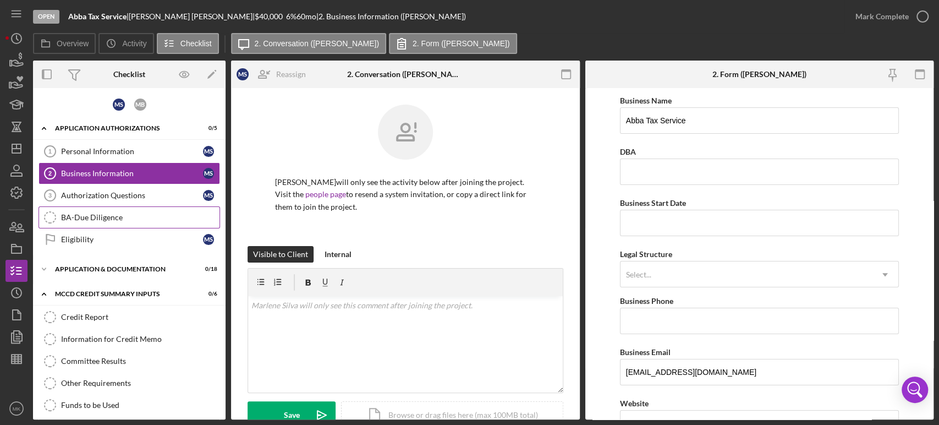
click at [97, 218] on div "BA-Due Diligence" at bounding box center [140, 217] width 158 height 9
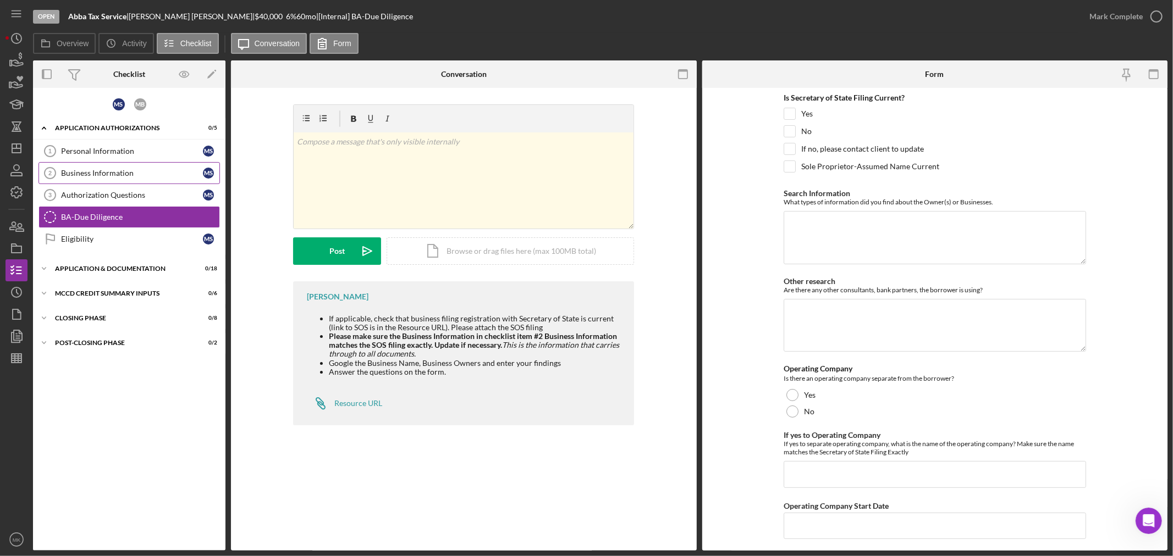
click at [102, 174] on div "Business Information" at bounding box center [132, 173] width 142 height 9
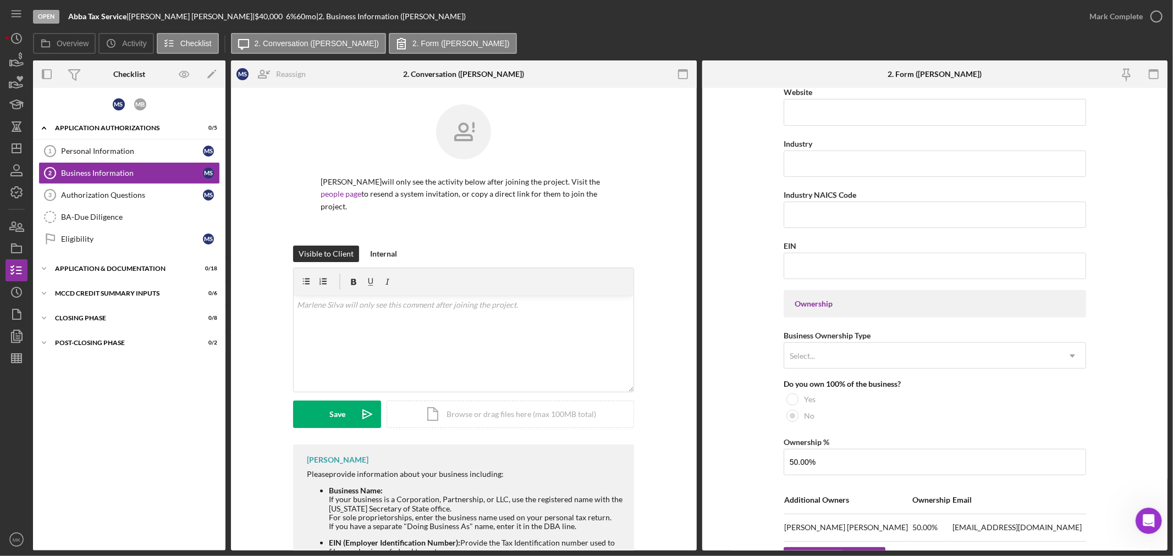
scroll to position [366, 0]
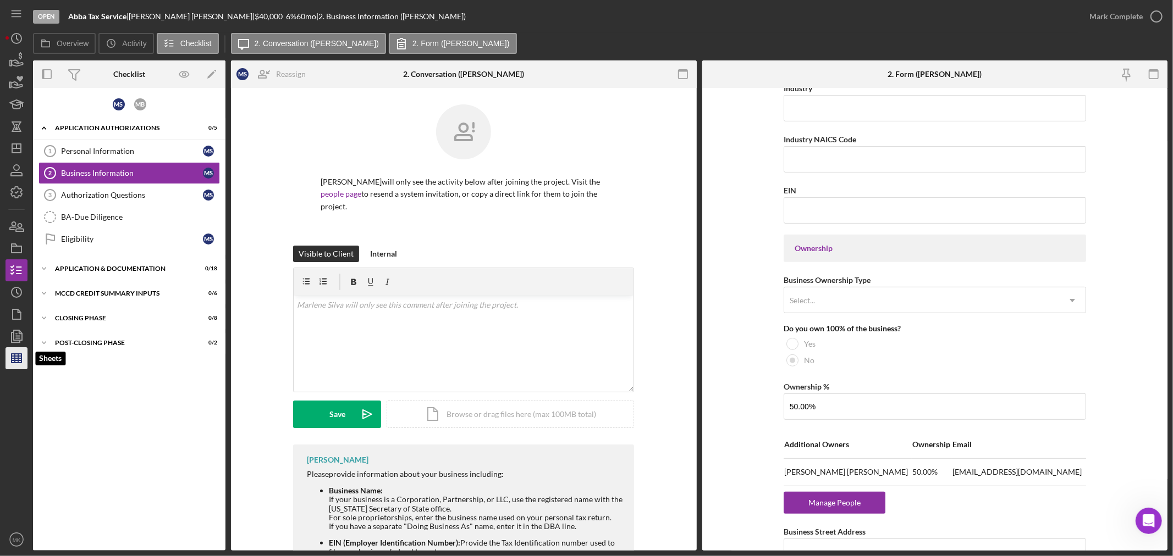
click at [18, 359] on line "button" at bounding box center [18, 358] width 0 height 9
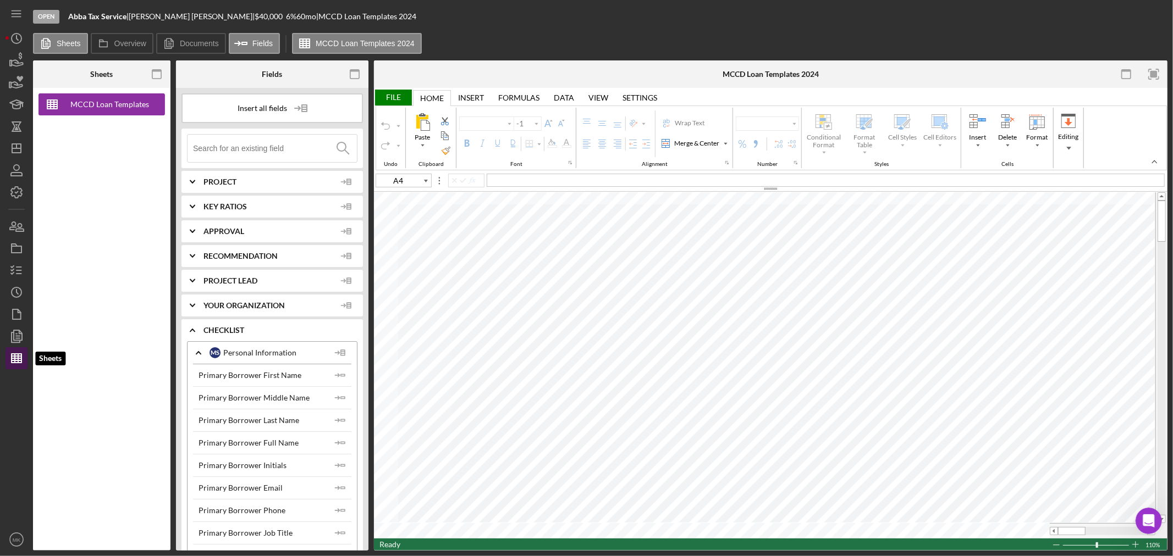
type input "Calibri"
type input "10"
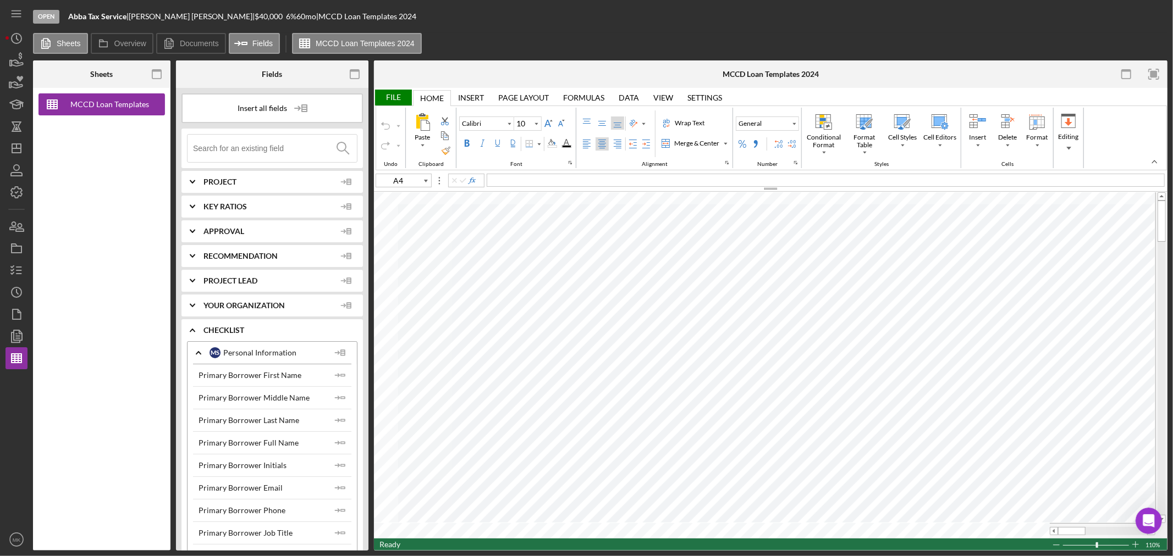
type input "B38"
type input "11"
click at [15, 147] on icon "Icon/Dashboard" at bounding box center [16, 148] width 27 height 27
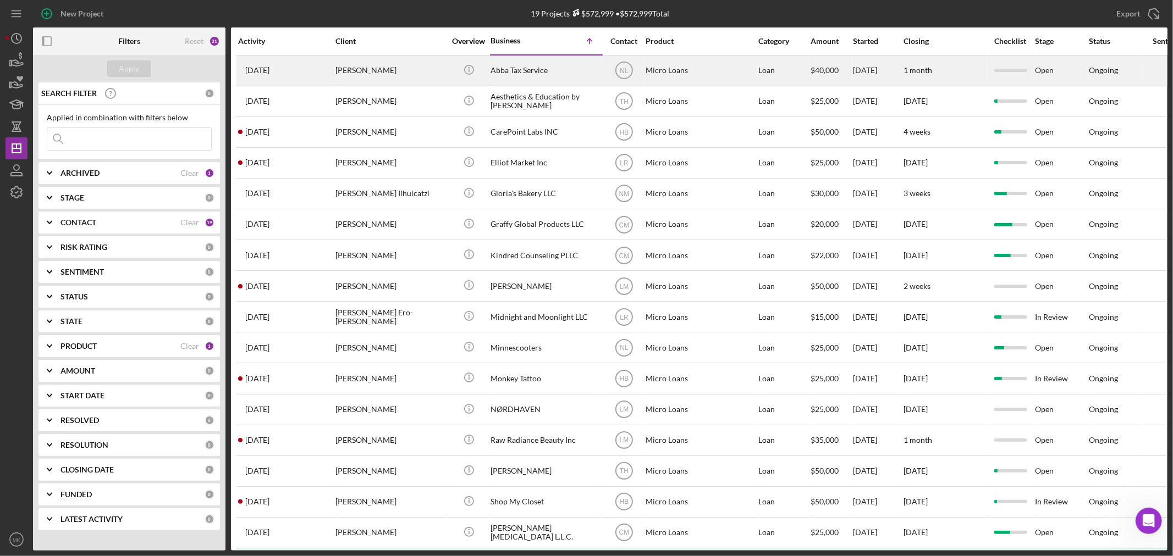
click at [371, 66] on div "[PERSON_NAME]" at bounding box center [390, 70] width 110 height 29
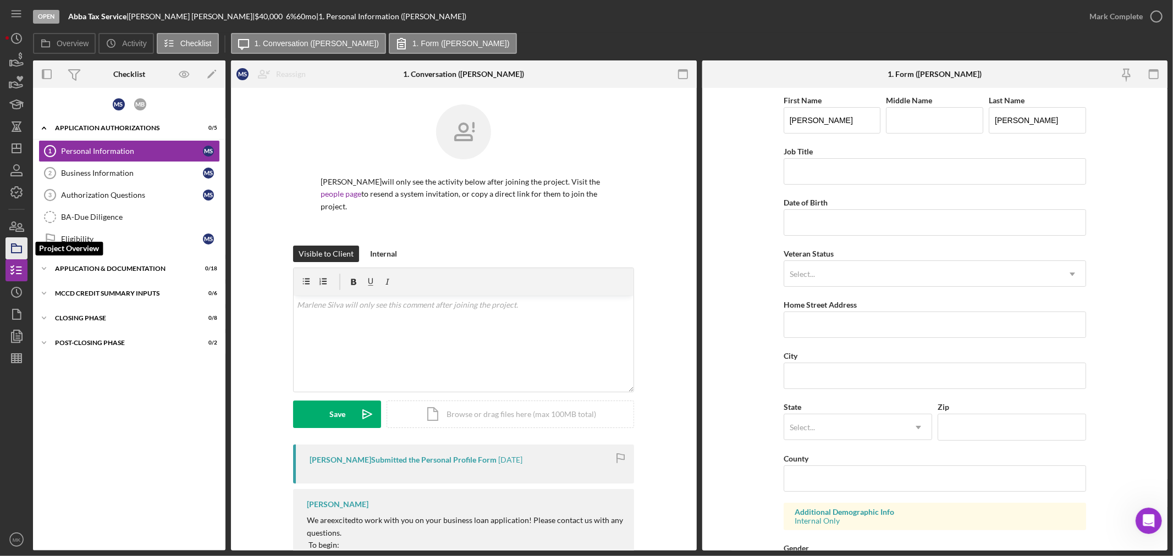
click at [17, 249] on icon "button" at bounding box center [16, 248] width 27 height 27
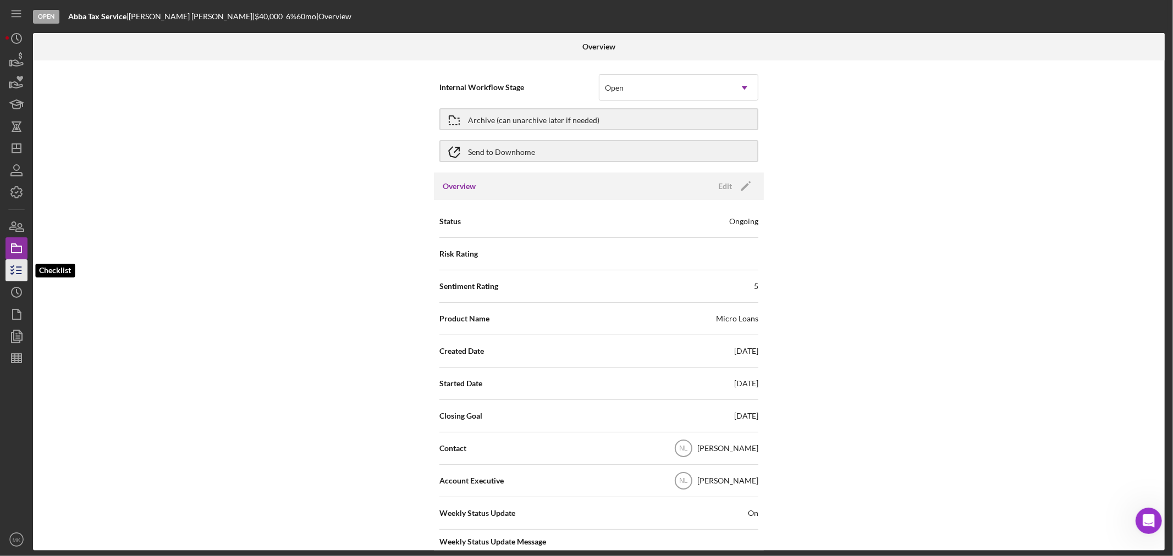
click at [18, 273] on icon "button" at bounding box center [16, 270] width 27 height 27
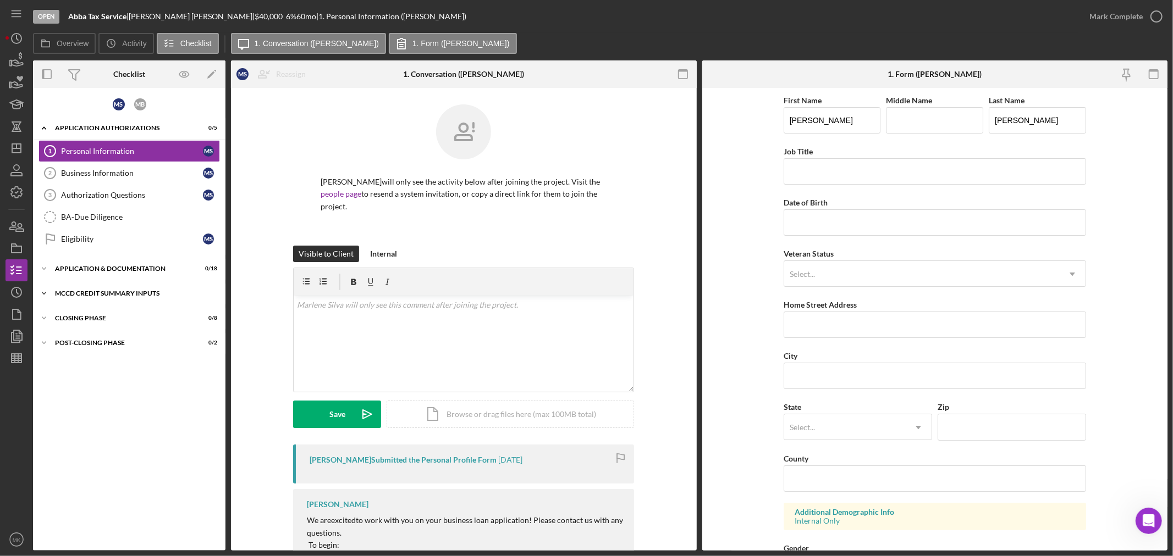
click at [45, 292] on icon "Icon/Expander" at bounding box center [44, 294] width 22 height 22
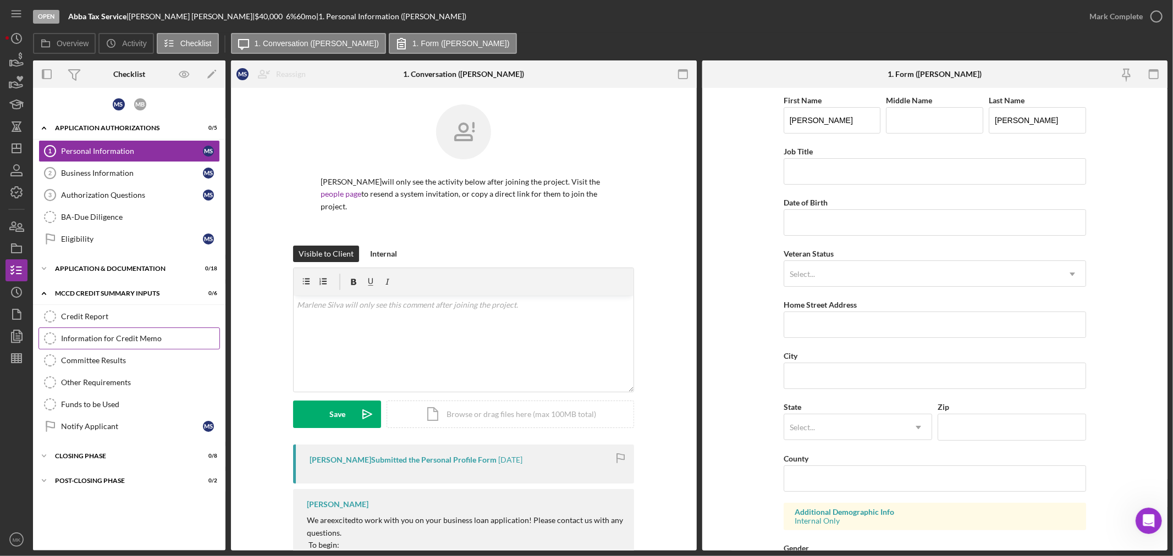
click at [120, 336] on div "Information for Credit Memo" at bounding box center [140, 338] width 158 height 9
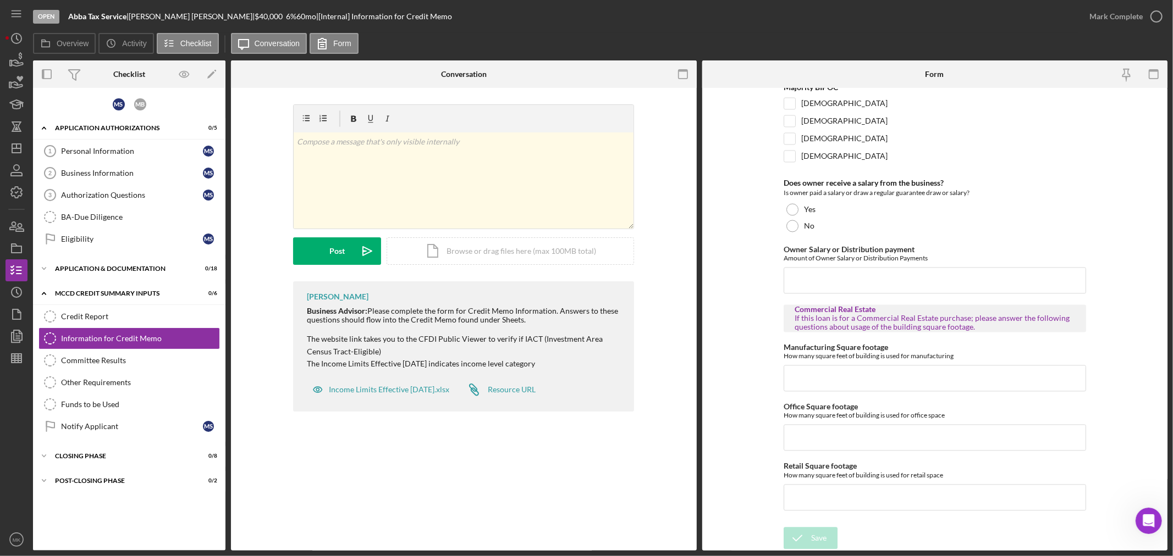
scroll to position [1859, 0]
click at [15, 196] on icon "button" at bounding box center [16, 192] width 27 height 27
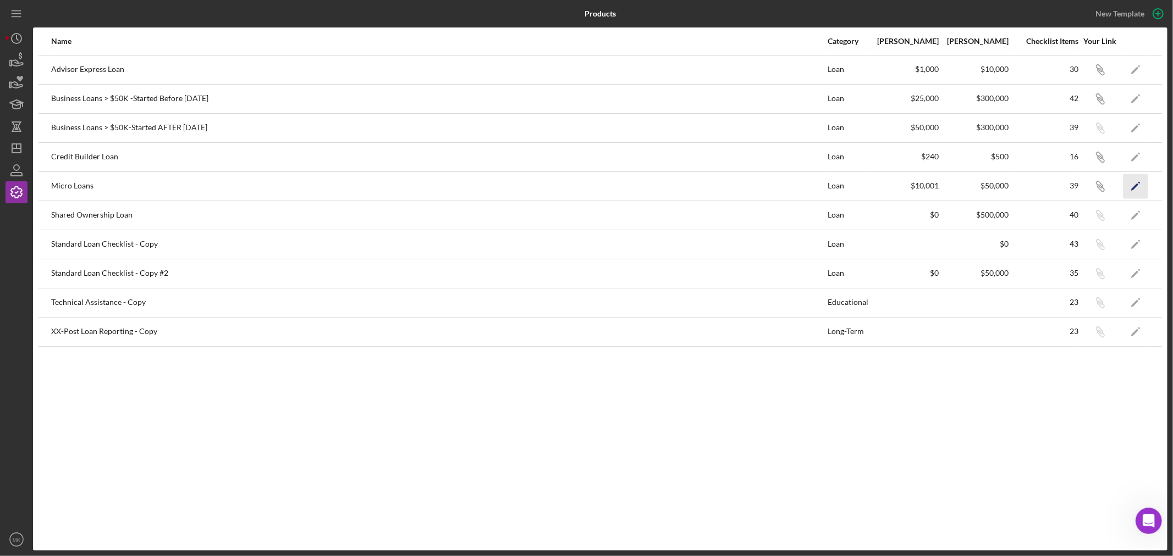
click at [1138, 184] on icon "Icon/Edit" at bounding box center [1135, 186] width 25 height 25
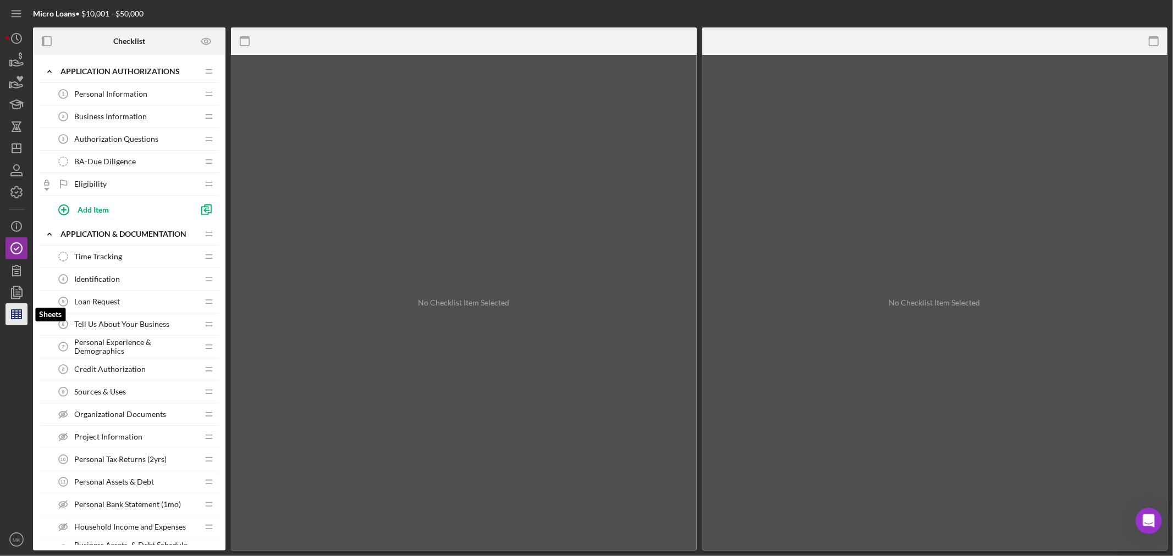
click at [16, 317] on line "button" at bounding box center [17, 317] width 10 height 0
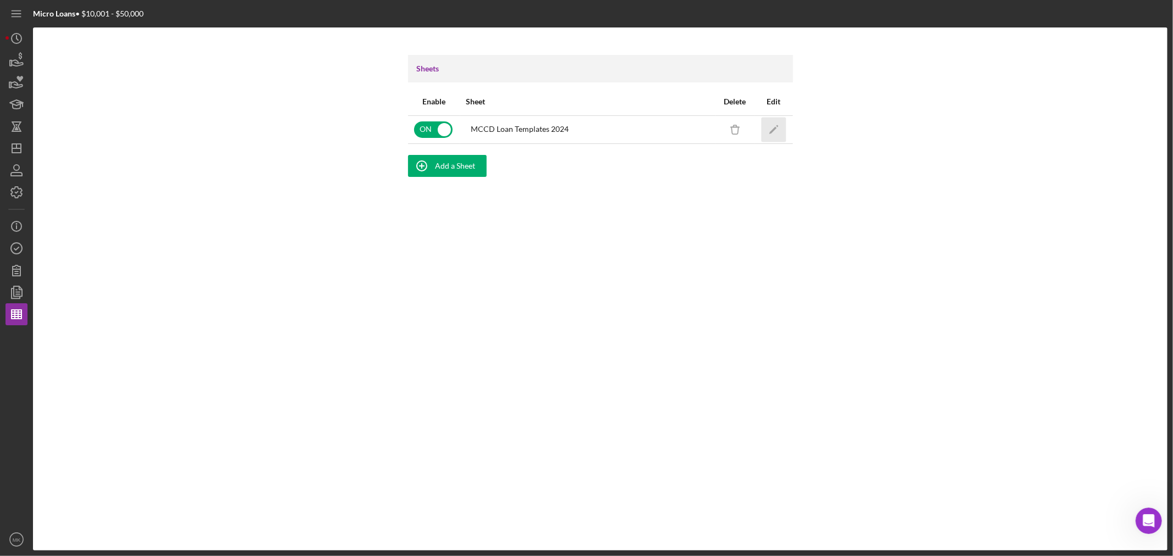
click at [773, 126] on icon "Icon/Edit" at bounding box center [773, 129] width 25 height 25
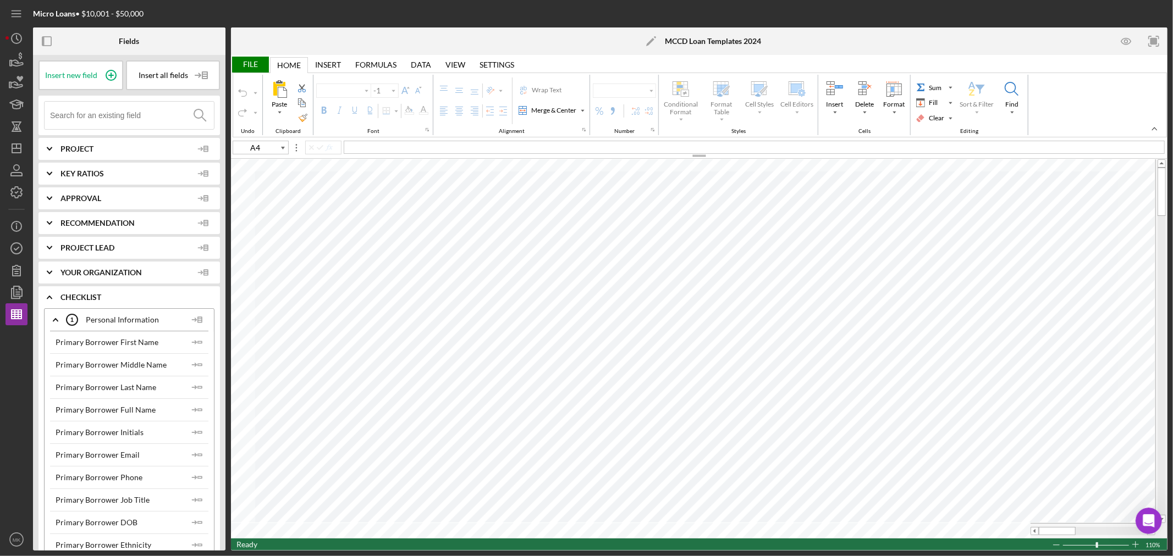
type input "Calibri"
type input "10"
type input "B38"
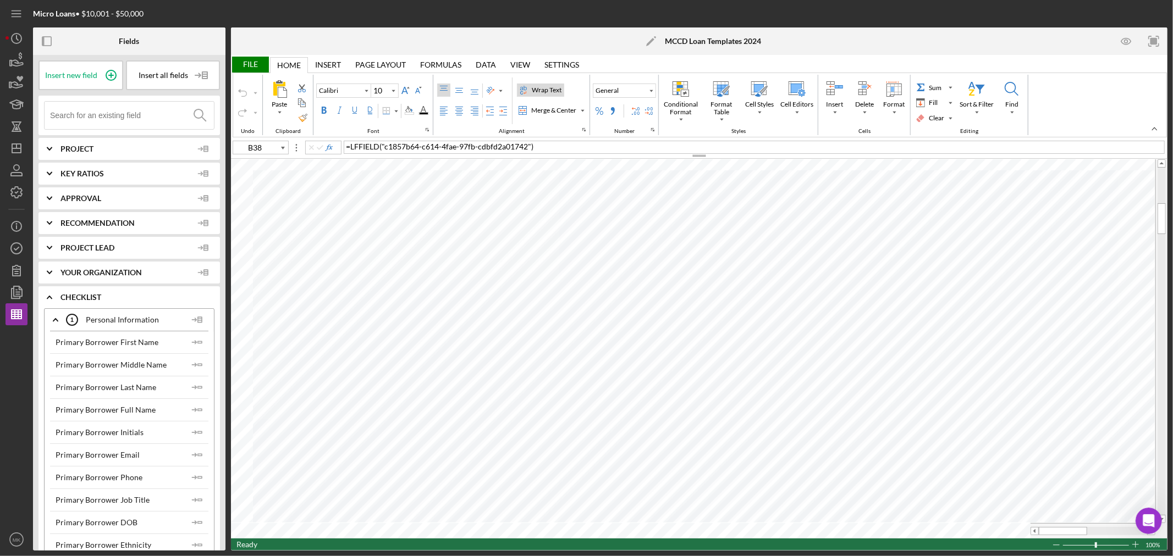
type input "11"
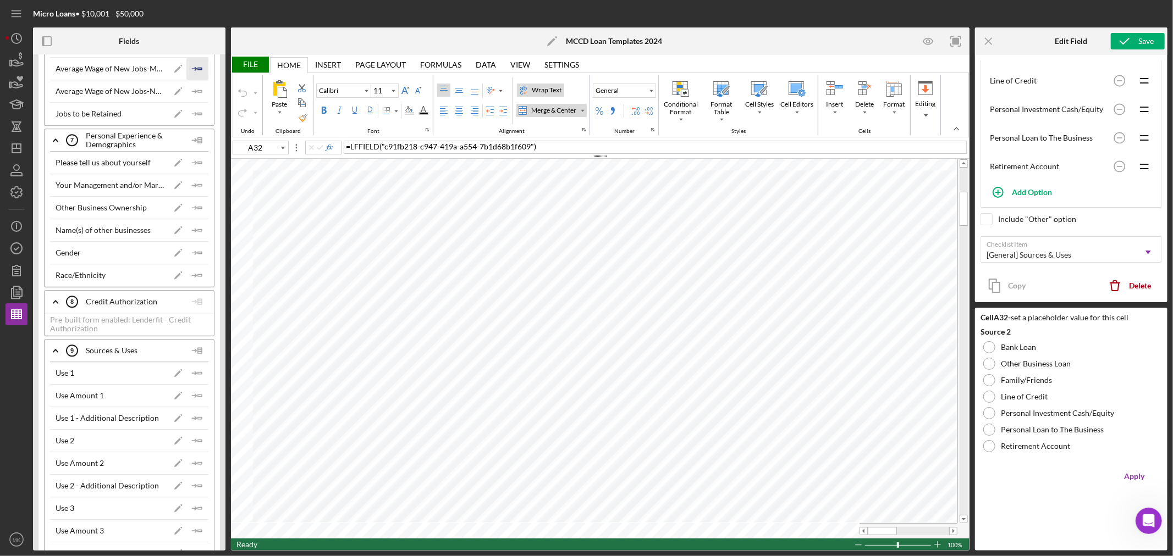
scroll to position [2627, 0]
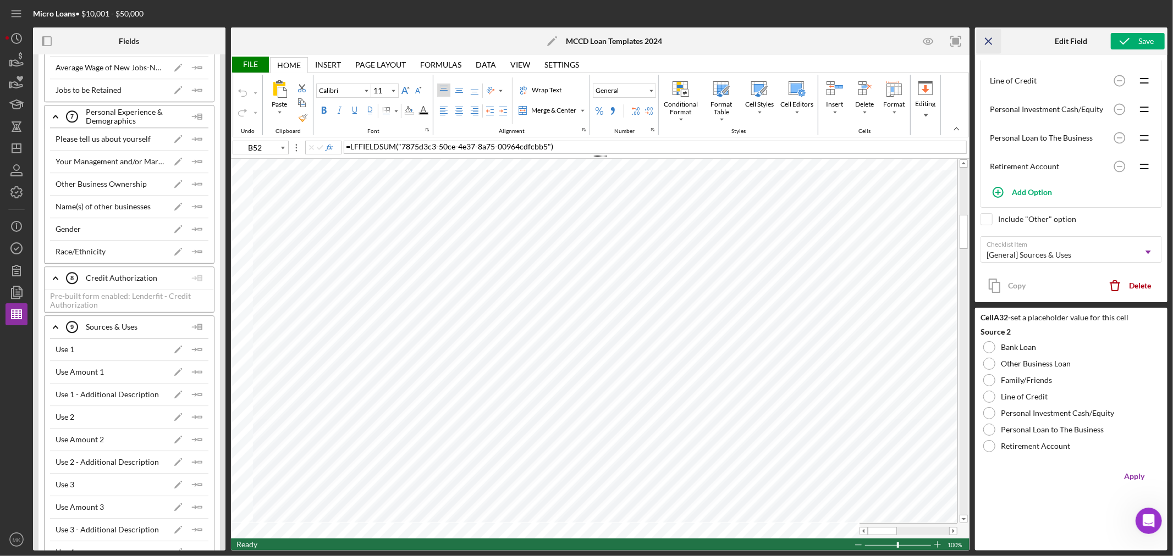
click at [989, 37] on icon "Icon/Menu Close" at bounding box center [989, 41] width 25 height 25
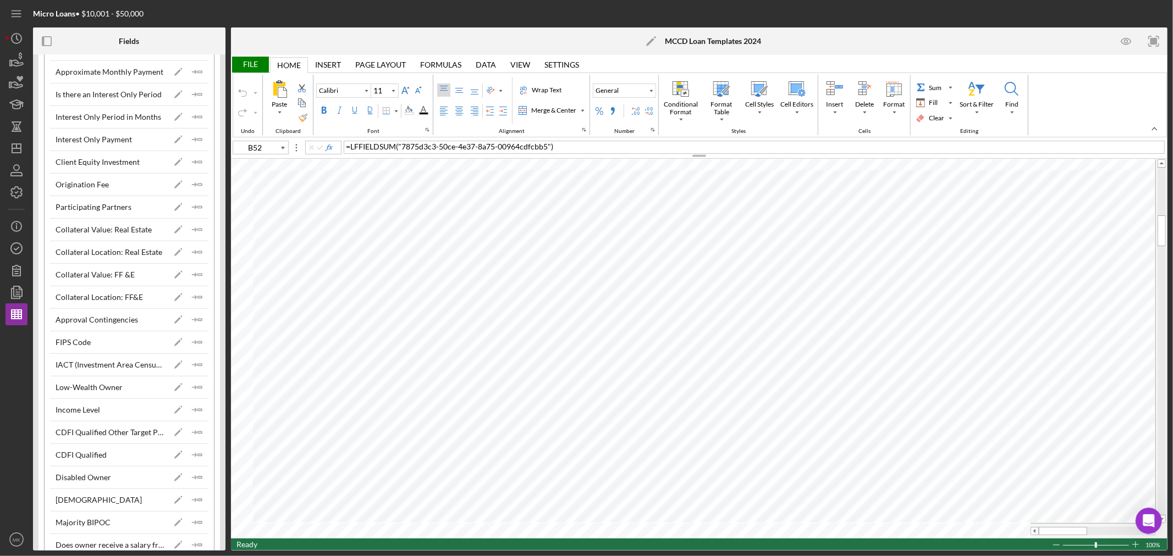
scroll to position [7393, 0]
type input "L57"
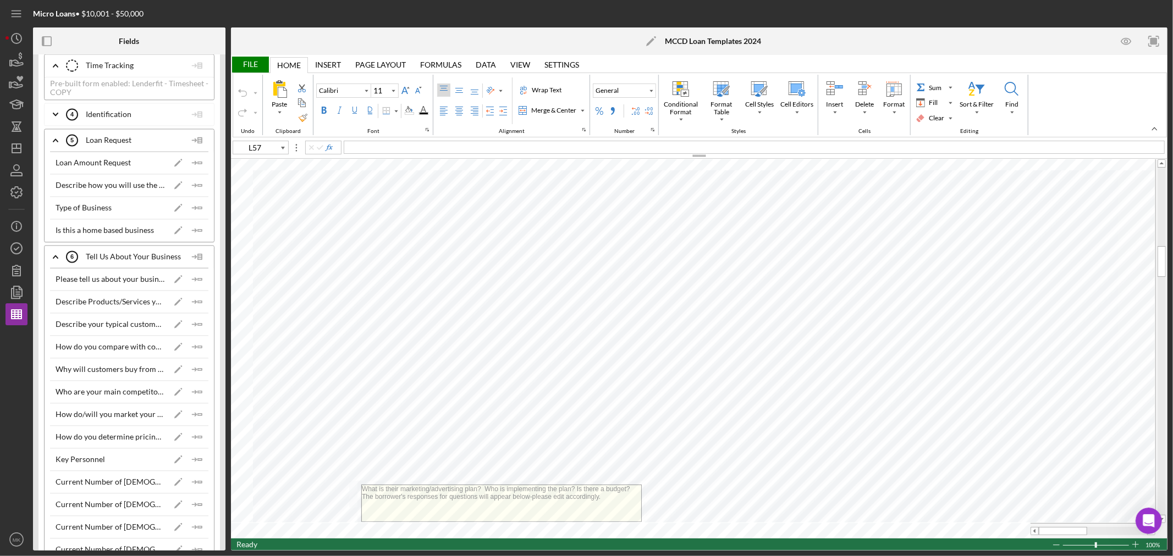
scroll to position [2016, 0]
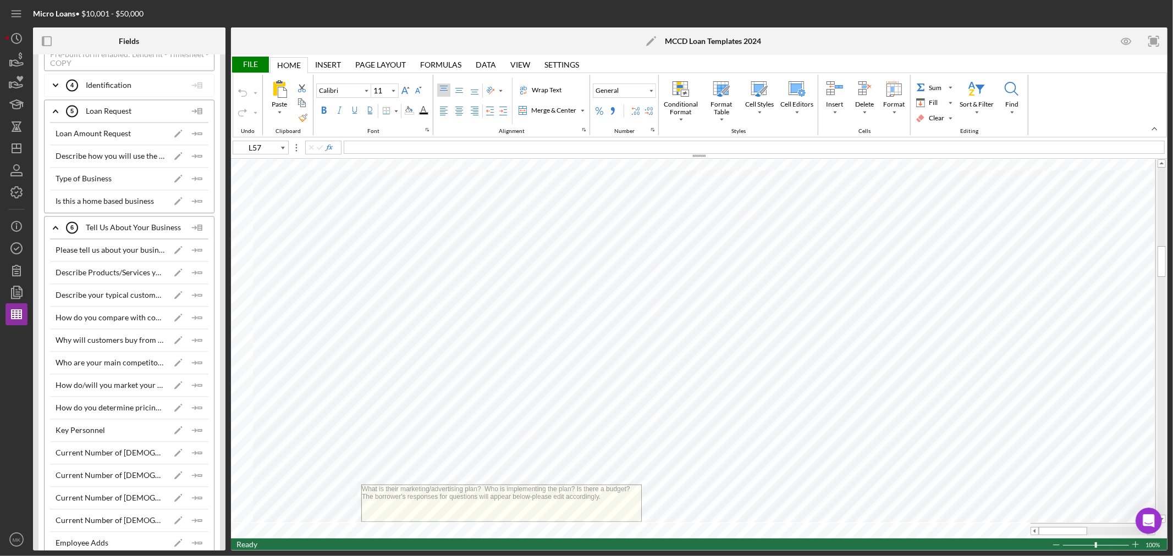
click at [56, 229] on icon "Icon/Expander" at bounding box center [55, 227] width 27 height 27
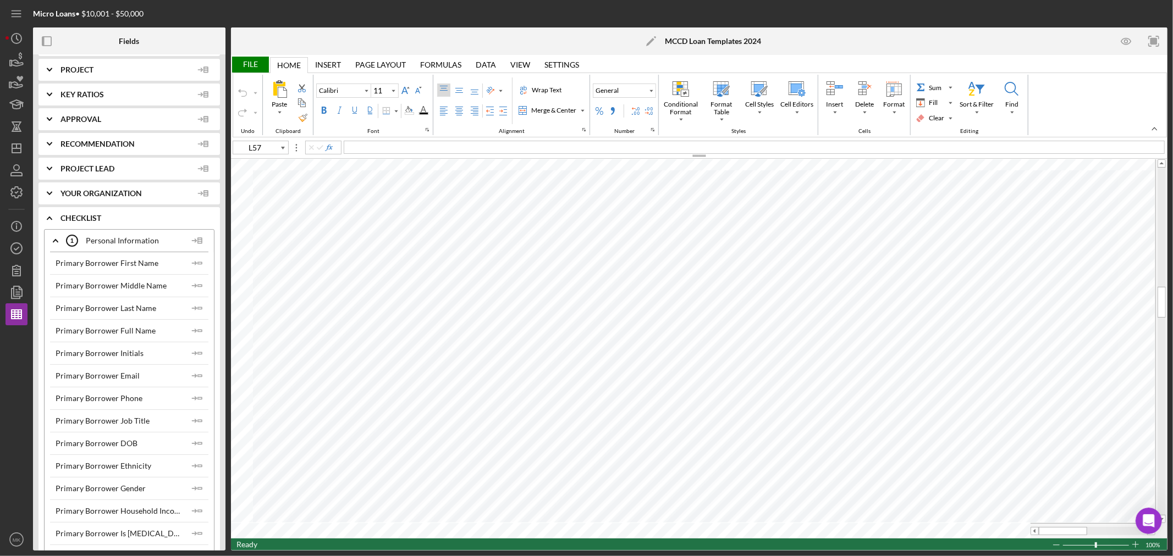
scroll to position [0, 0]
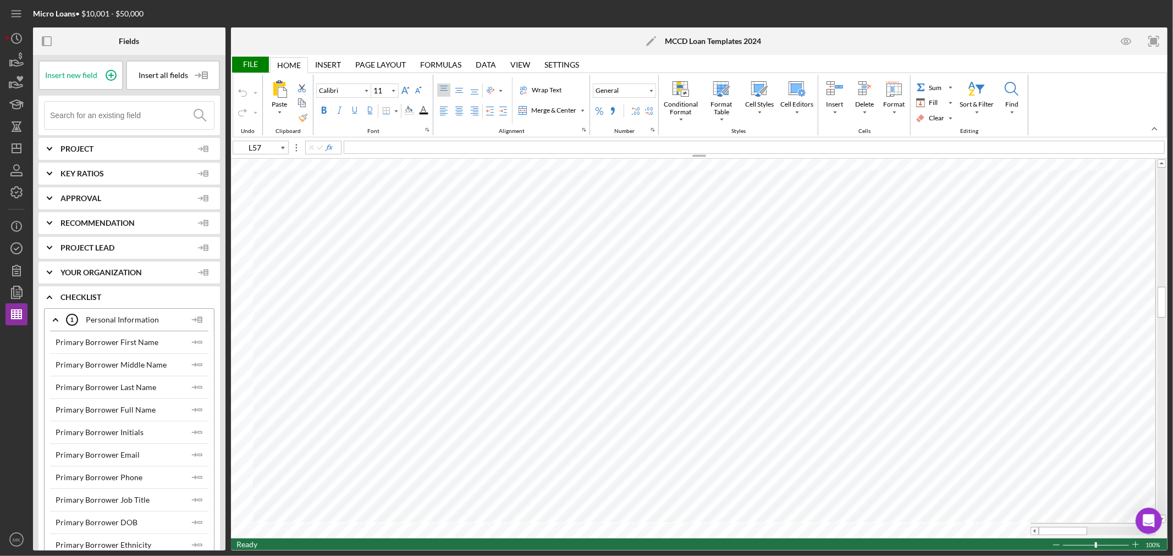
click at [149, 114] on input at bounding box center [132, 115] width 164 height 27
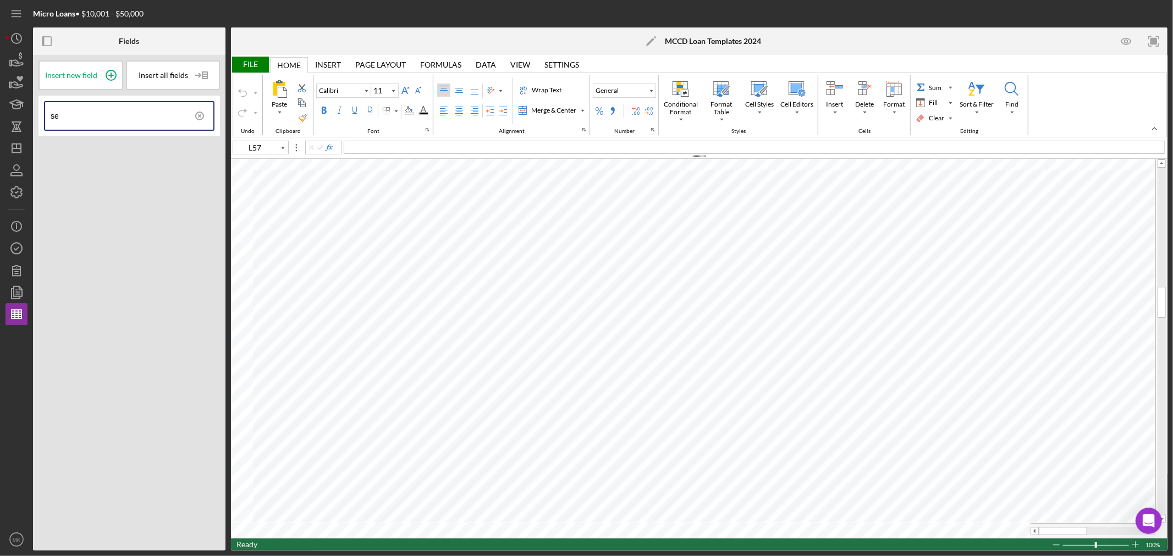
type input "s"
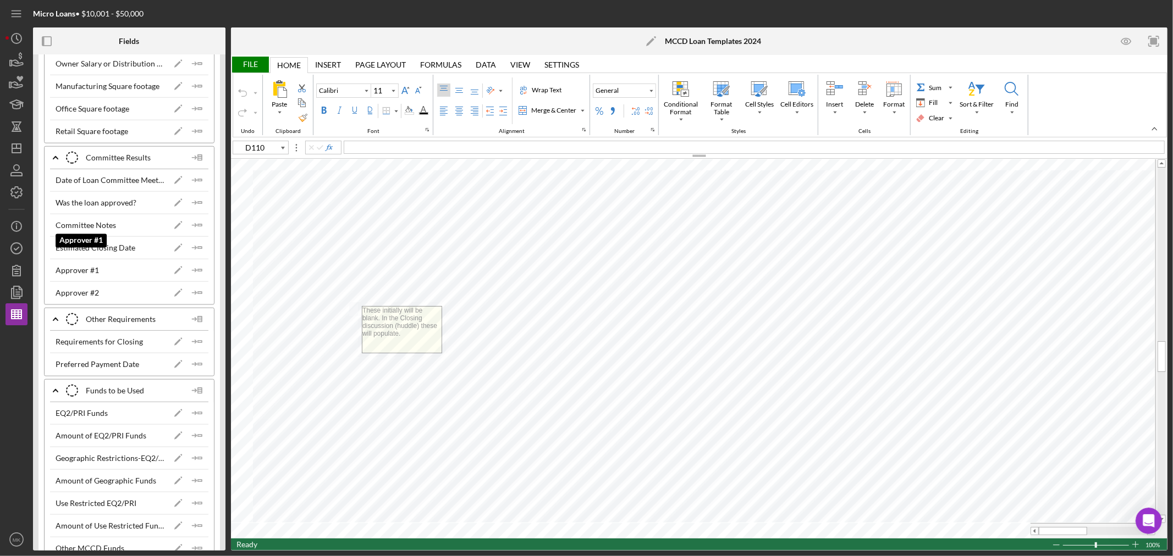
scroll to position [8004, 0]
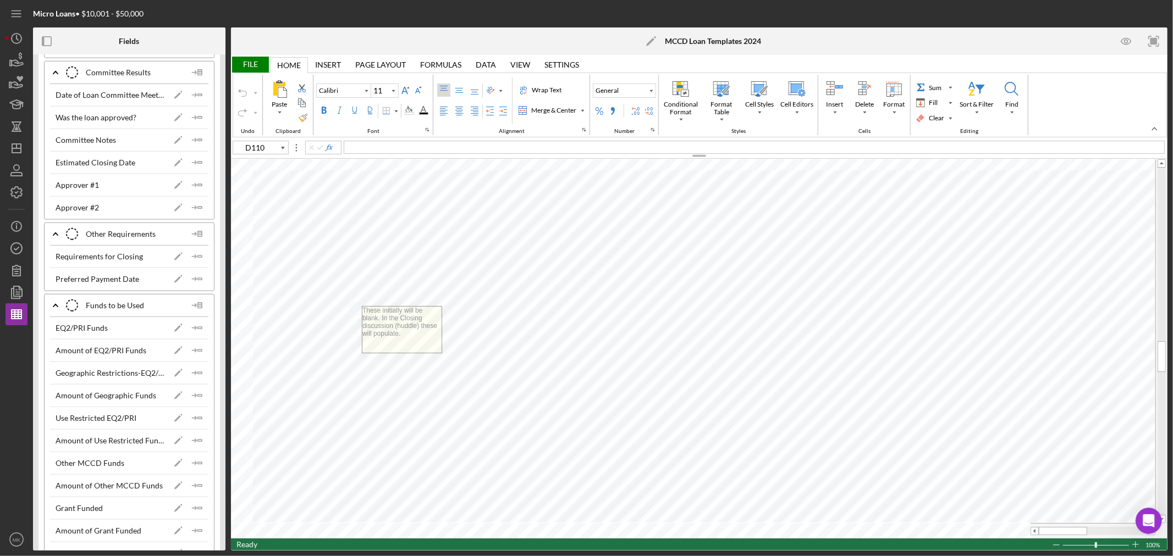
type input "F42"
type input "Calibri"
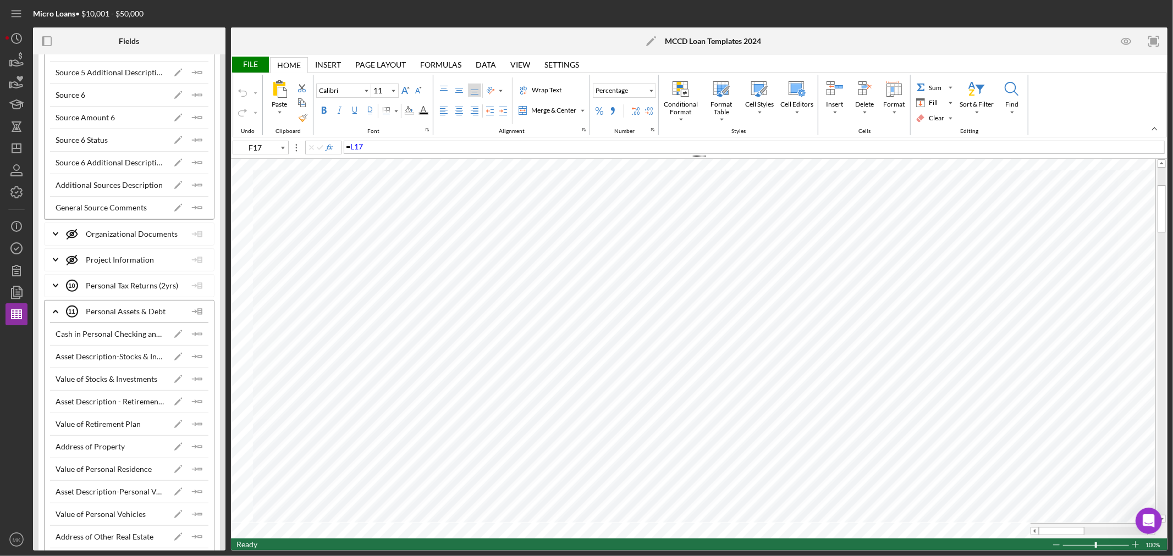
scroll to position [3483, 0]
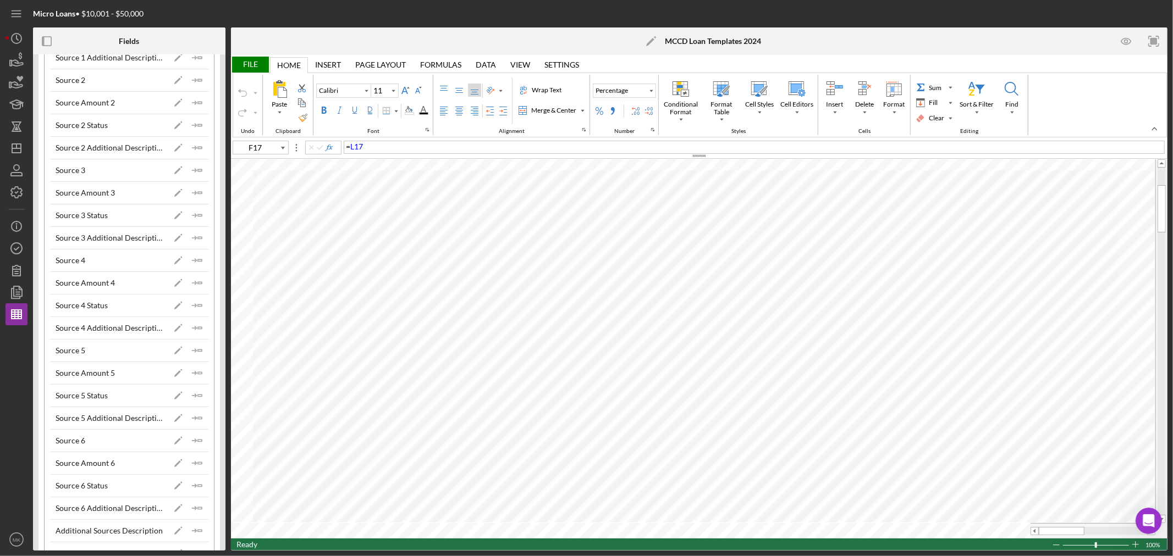
drag, startPoint x: 222, startPoint y: 226, endPoint x: 214, endPoint y: 56, distance: 170.1
click at [214, 56] on div "Insert new field Insert all fields Icon/Expander Project Icon/Expander Key Rati…" at bounding box center [129, 303] width 192 height 496
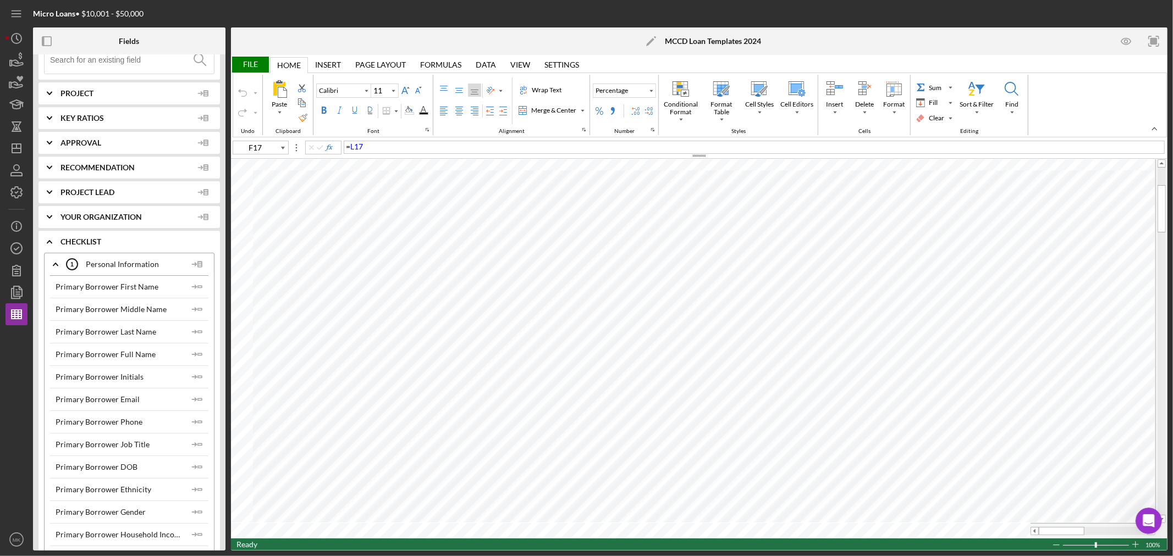
scroll to position [0, 0]
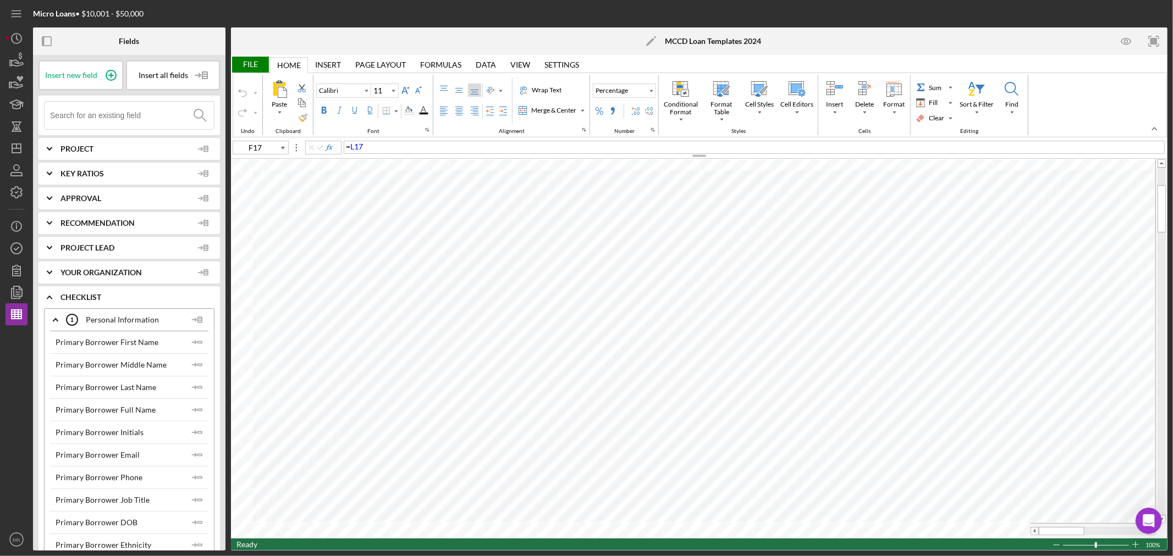
click at [47, 148] on polyline at bounding box center [49, 149] width 4 height 2
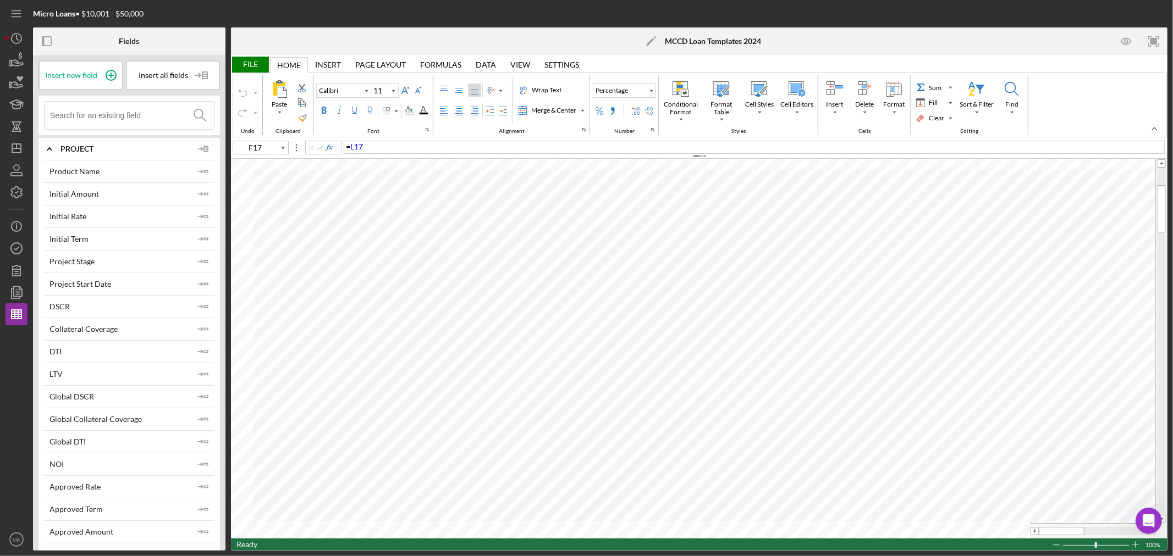
type input "I27"
type input "Calibri"
type input "B1"
type input "20"
type input "Arial"
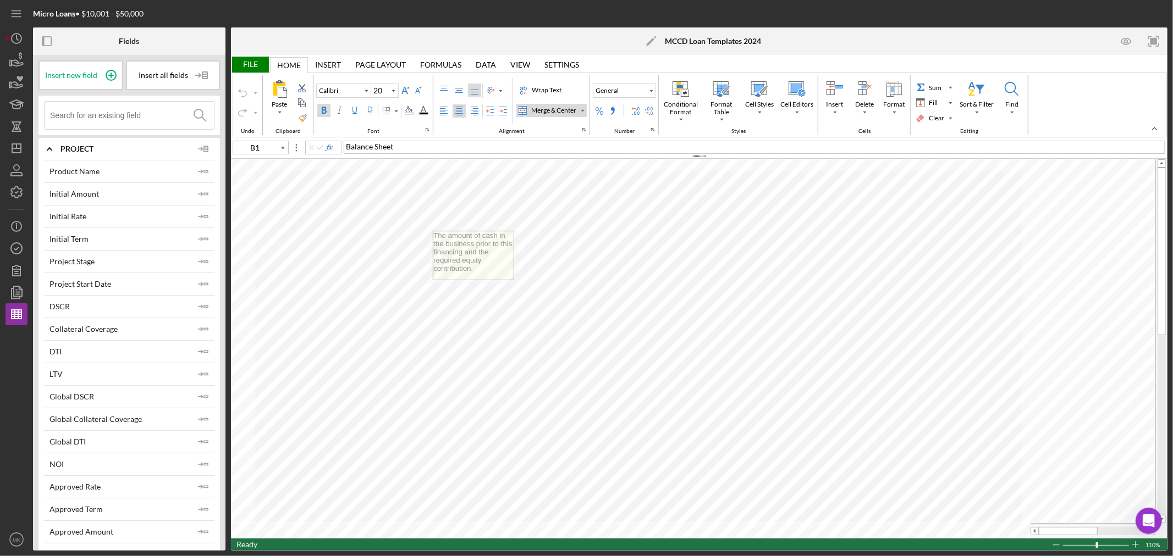
type input "8"
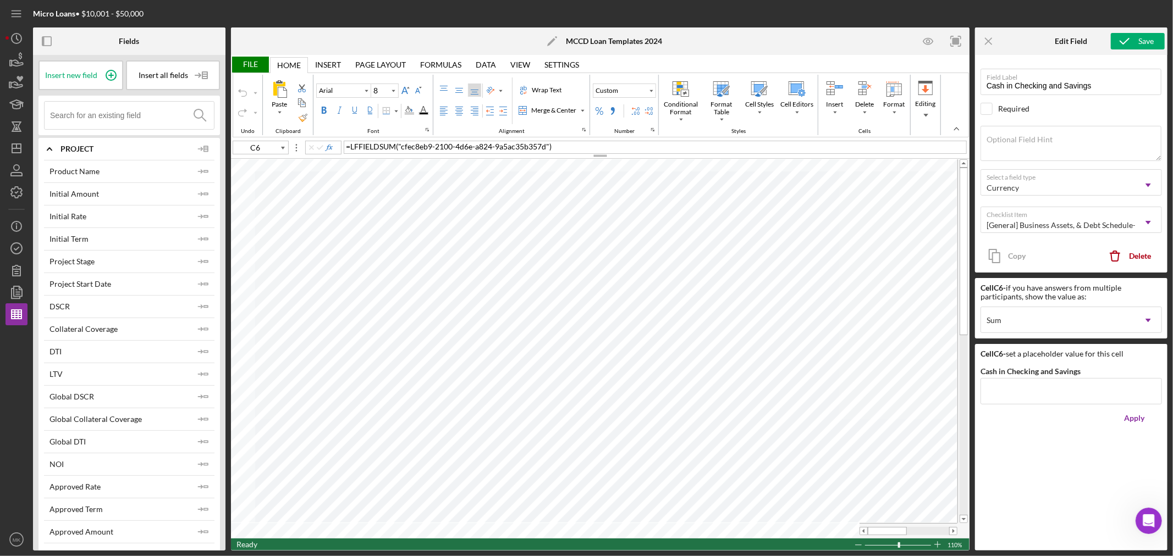
type input "I27"
type input "Calibri"
type input "11"
type input "G7"
type input "Cash in Personal Checking and Savings"
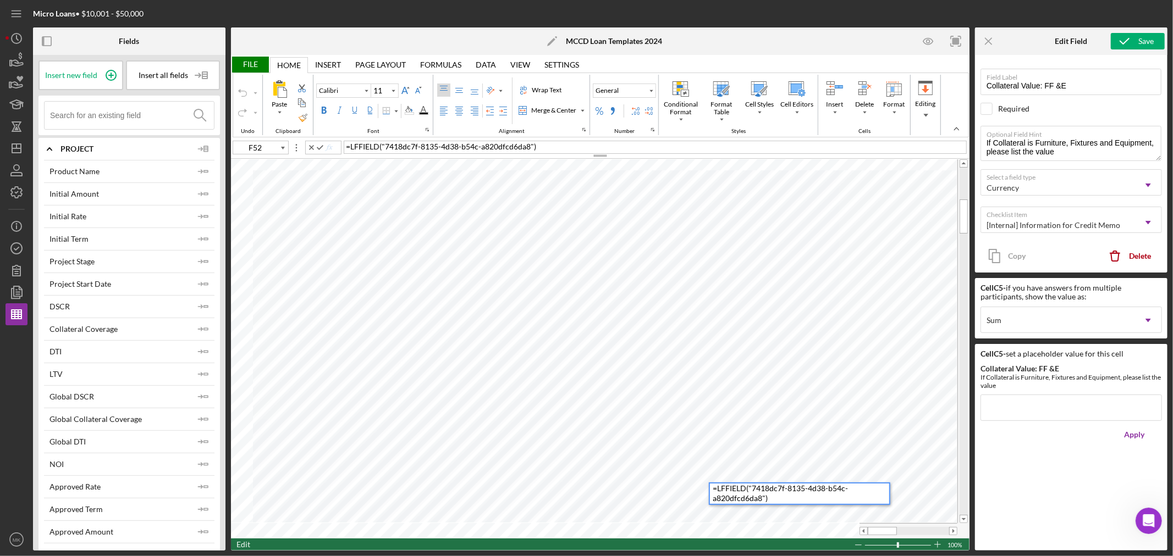
type input "J50"
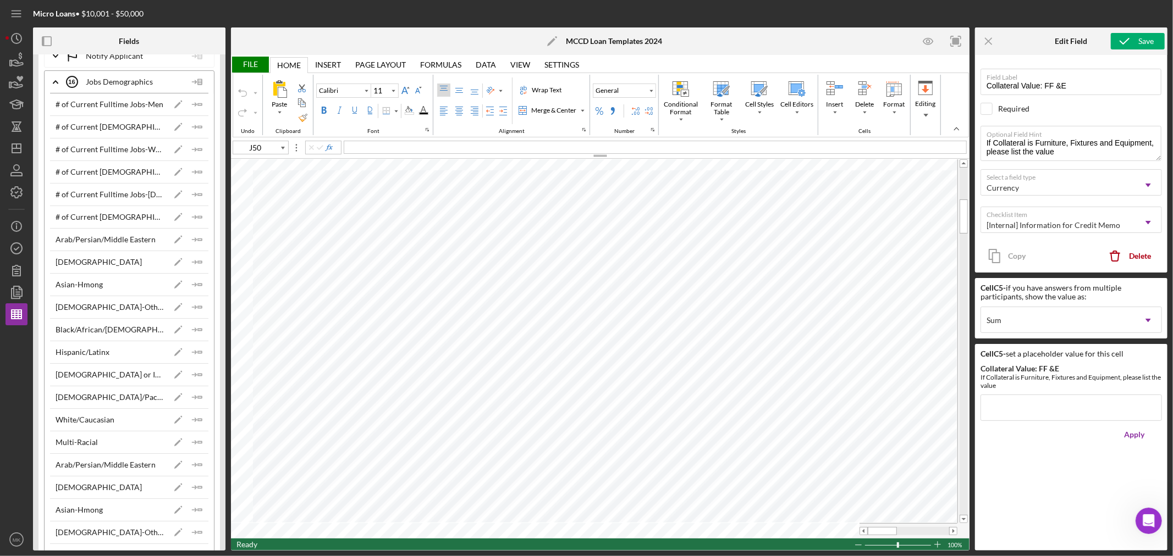
scroll to position [10203, 0]
